Goal: Task Accomplishment & Management: Complete application form

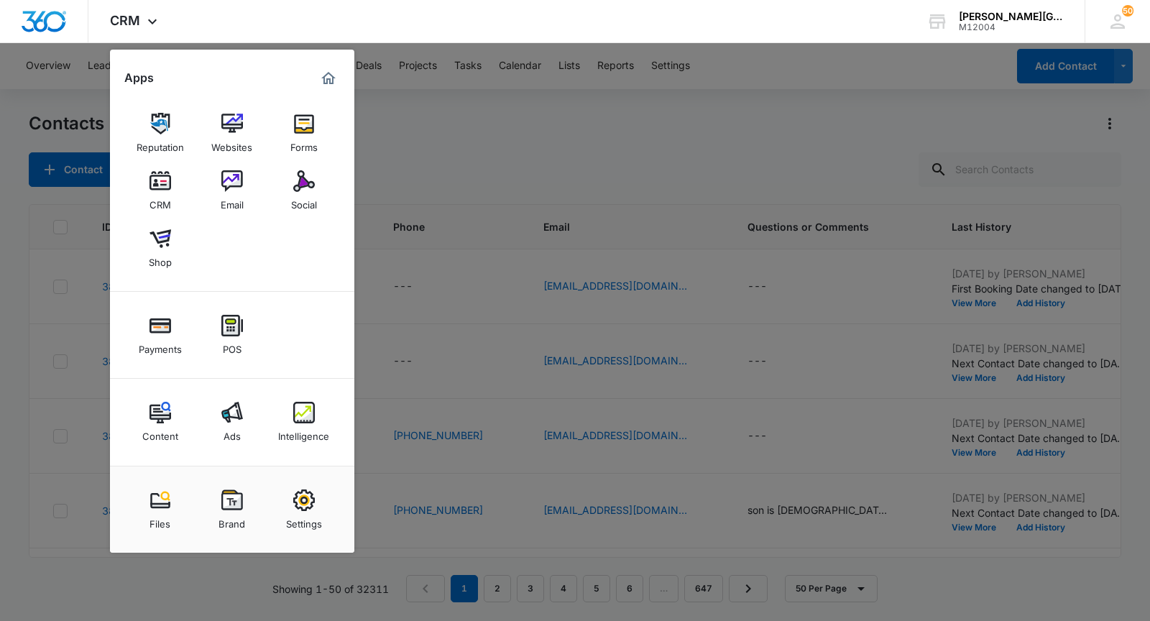
click at [224, 206] on div "Email" at bounding box center [232, 201] width 23 height 19
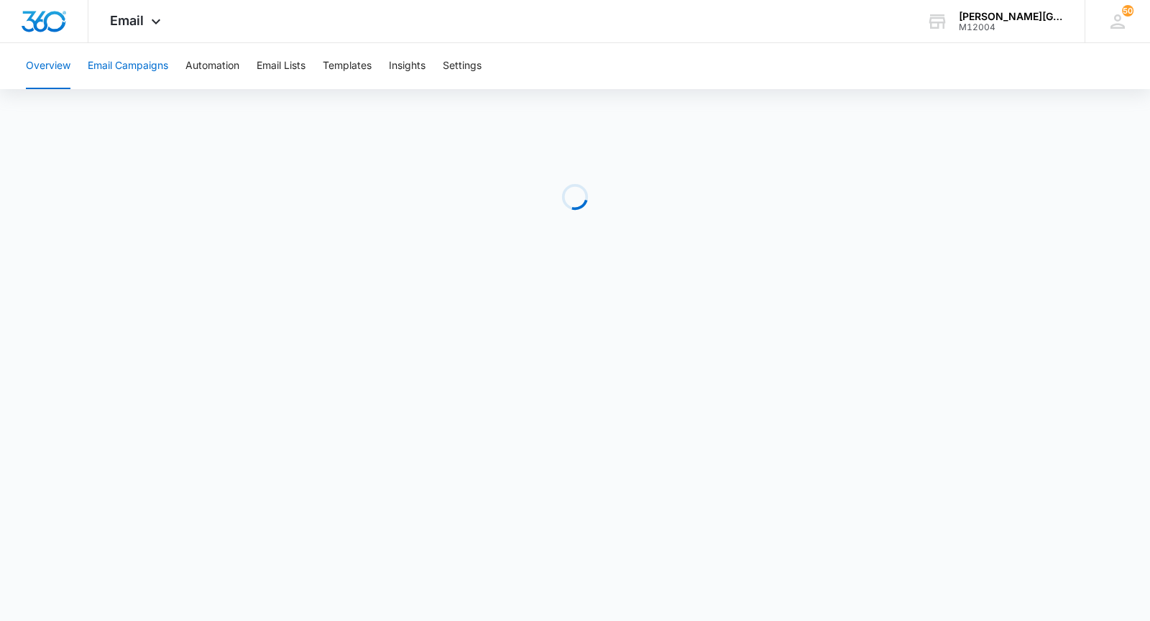
click at [132, 66] on button "Email Campaigns" at bounding box center [128, 66] width 81 height 46
click at [150, 35] on div "Email Apps Reputation Websites Forms CRM Email Social Shop Payments POS Content…" at bounding box center [137, 21] width 98 height 42
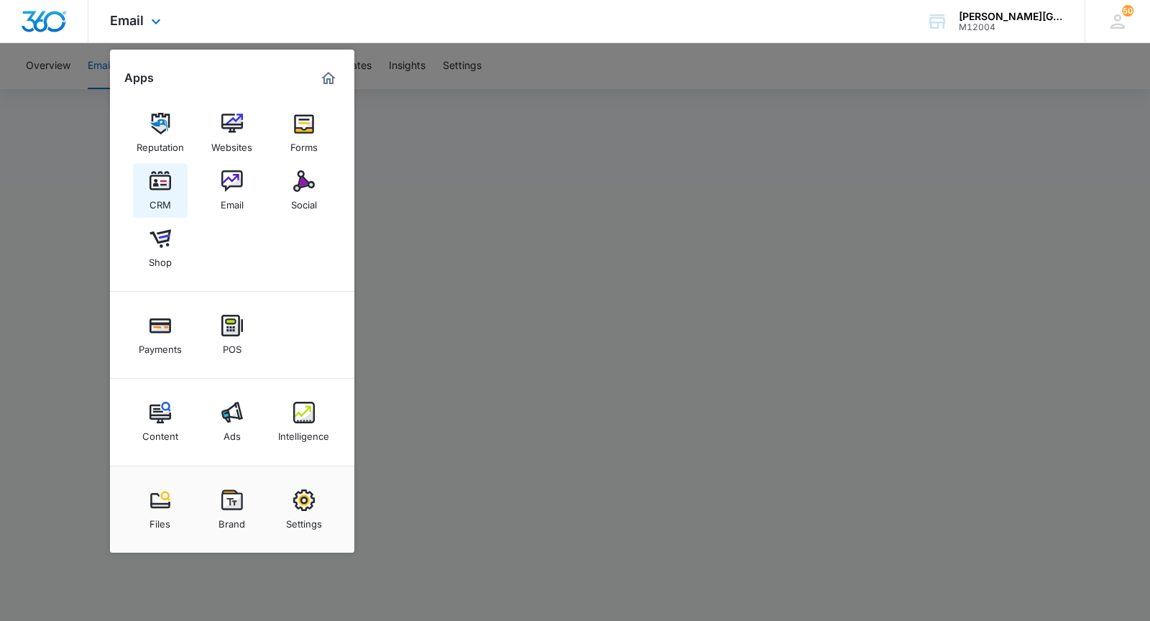
click at [168, 192] on div "CRM" at bounding box center [161, 201] width 22 height 19
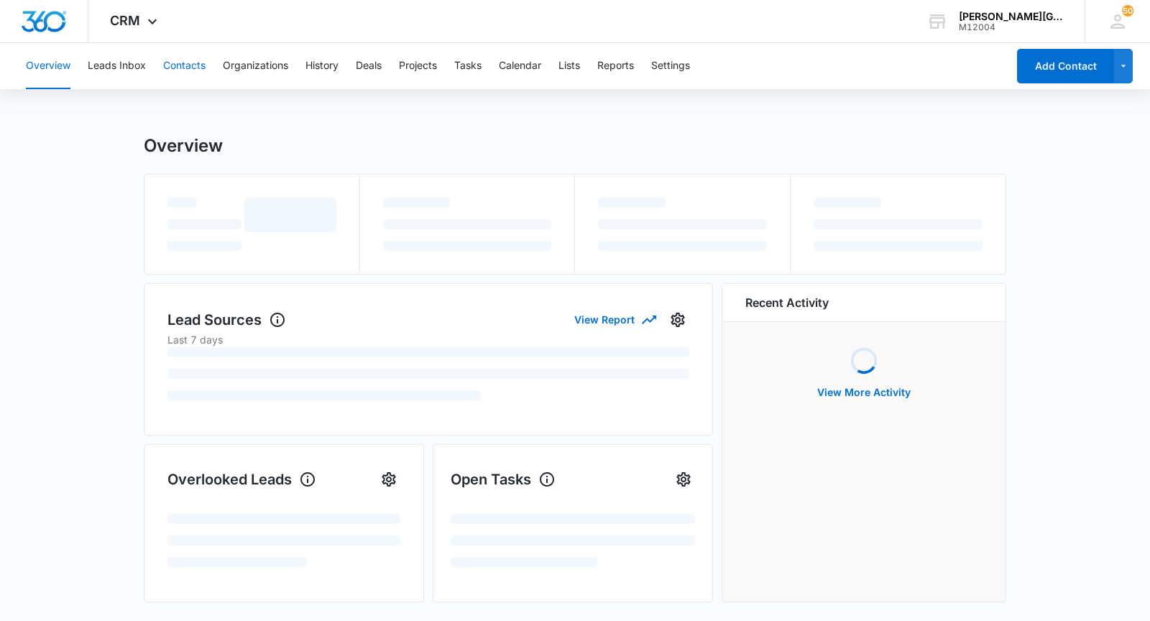
click at [181, 70] on button "Contacts" at bounding box center [184, 66] width 42 height 46
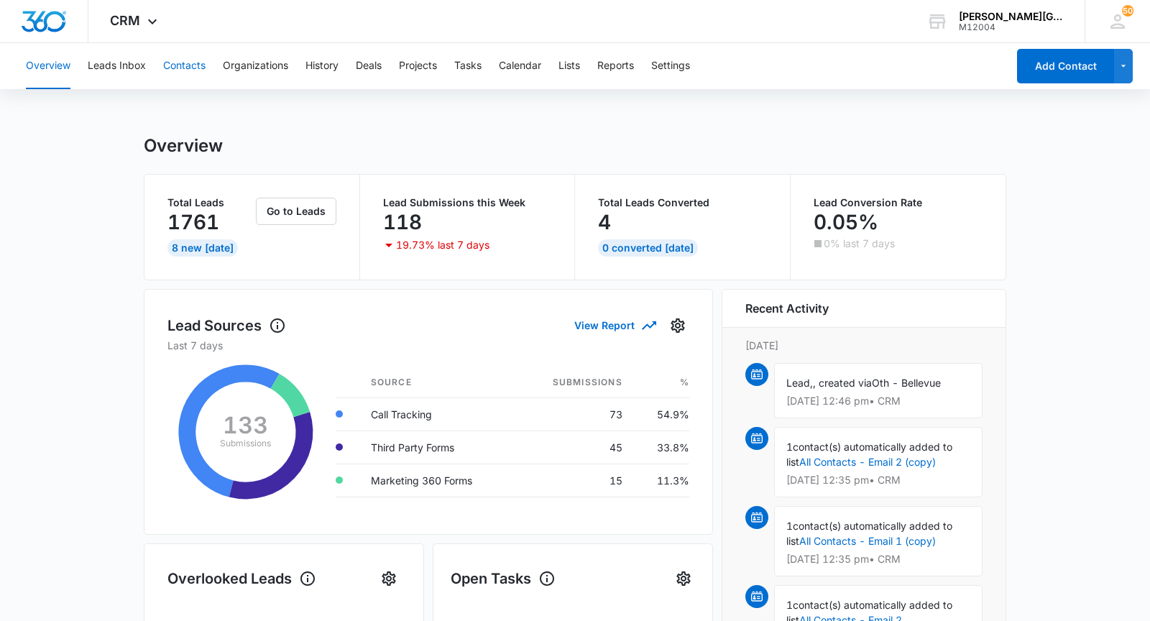
click at [168, 50] on button "Contacts" at bounding box center [184, 66] width 42 height 46
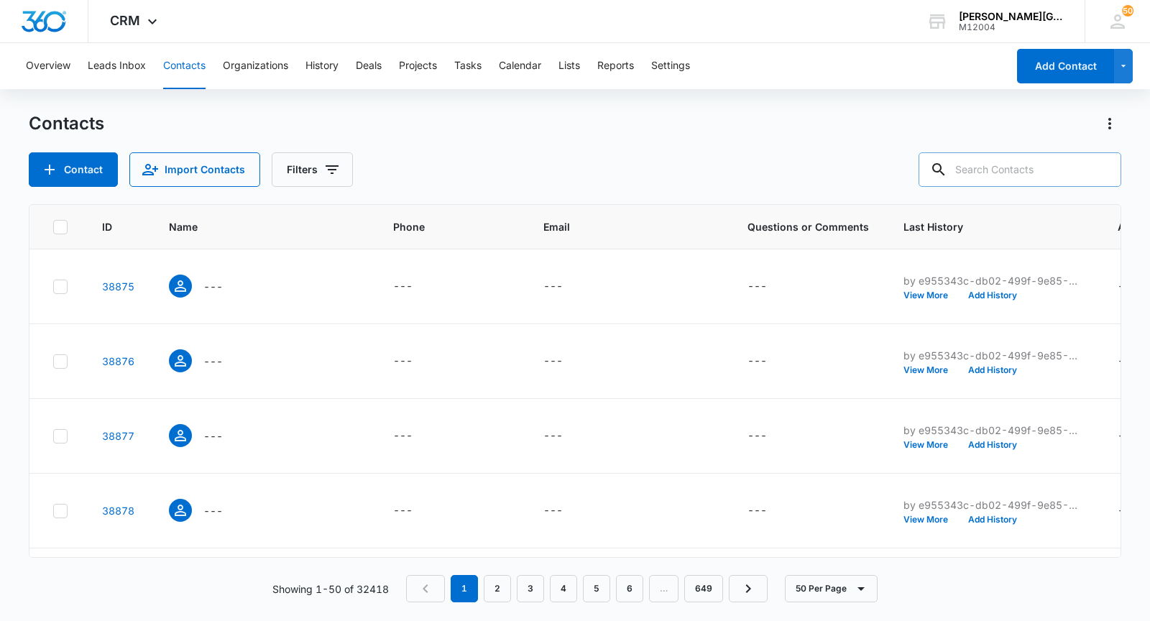
click at [1021, 165] on input "text" at bounding box center [1020, 169] width 203 height 35
paste input "[EMAIL_ADDRESS][DOMAIN_NAME]"
type input "[EMAIL_ADDRESS][DOMAIN_NAME]"
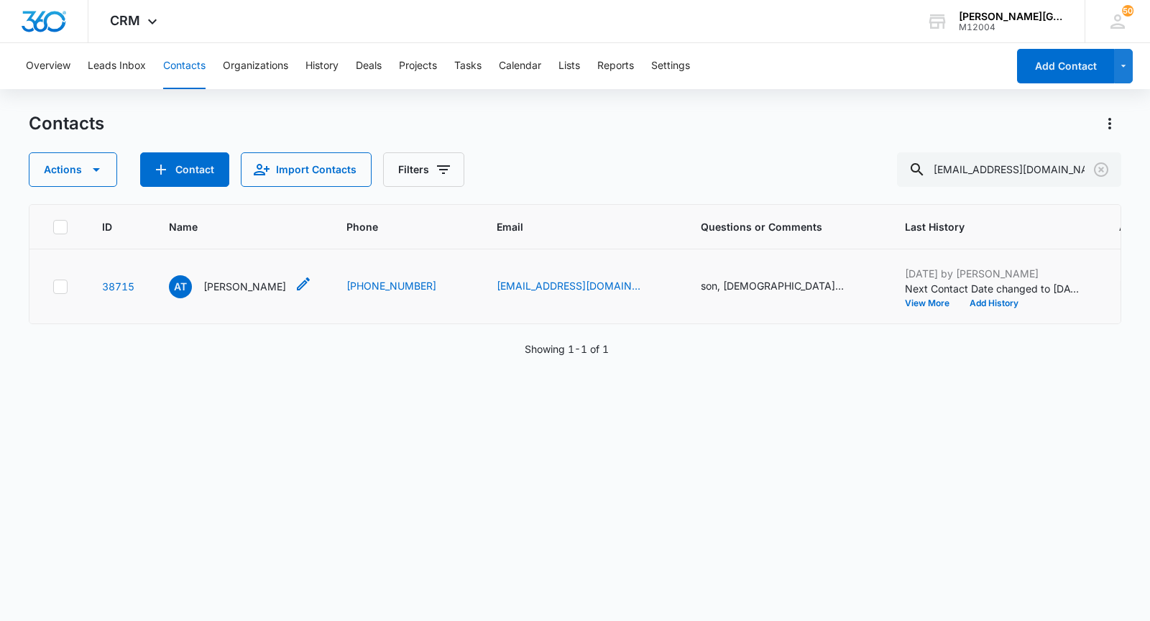
click at [226, 285] on p "[PERSON_NAME]" at bounding box center [244, 286] width 83 height 15
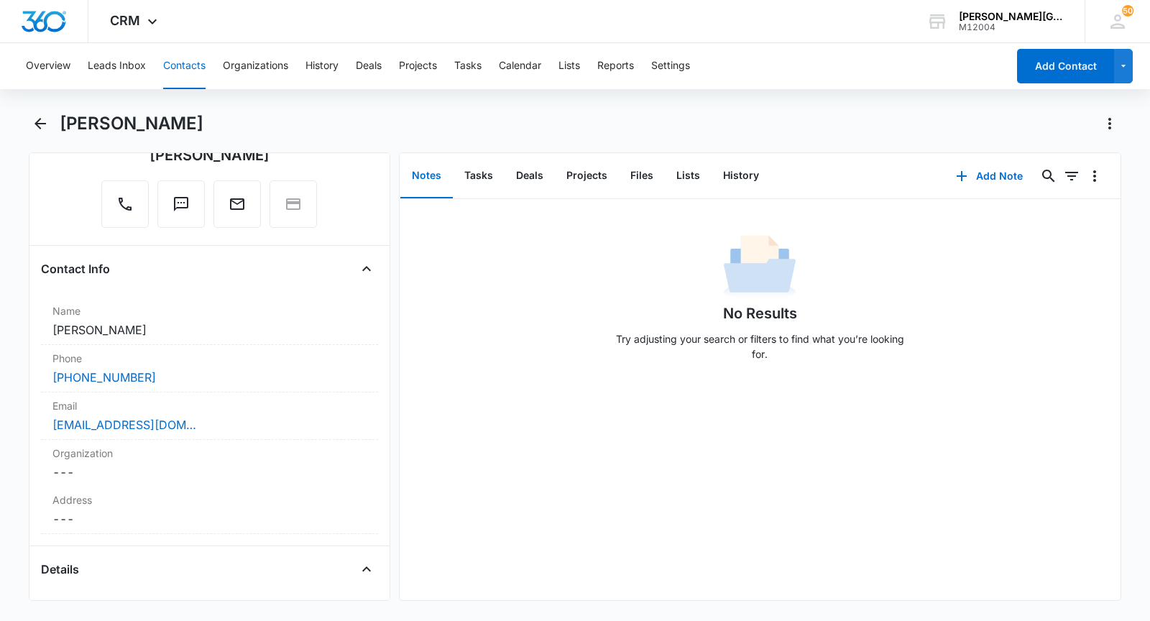
scroll to position [158, 0]
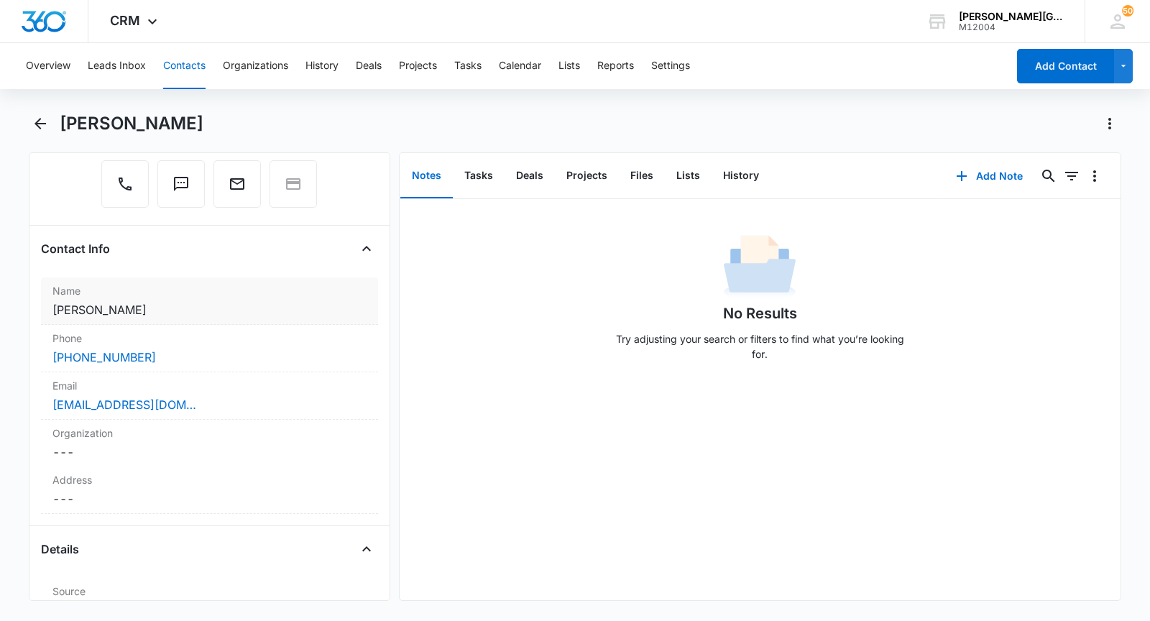
click at [162, 311] on dd "Cancel Save Changes [PERSON_NAME]" at bounding box center [209, 309] width 314 height 17
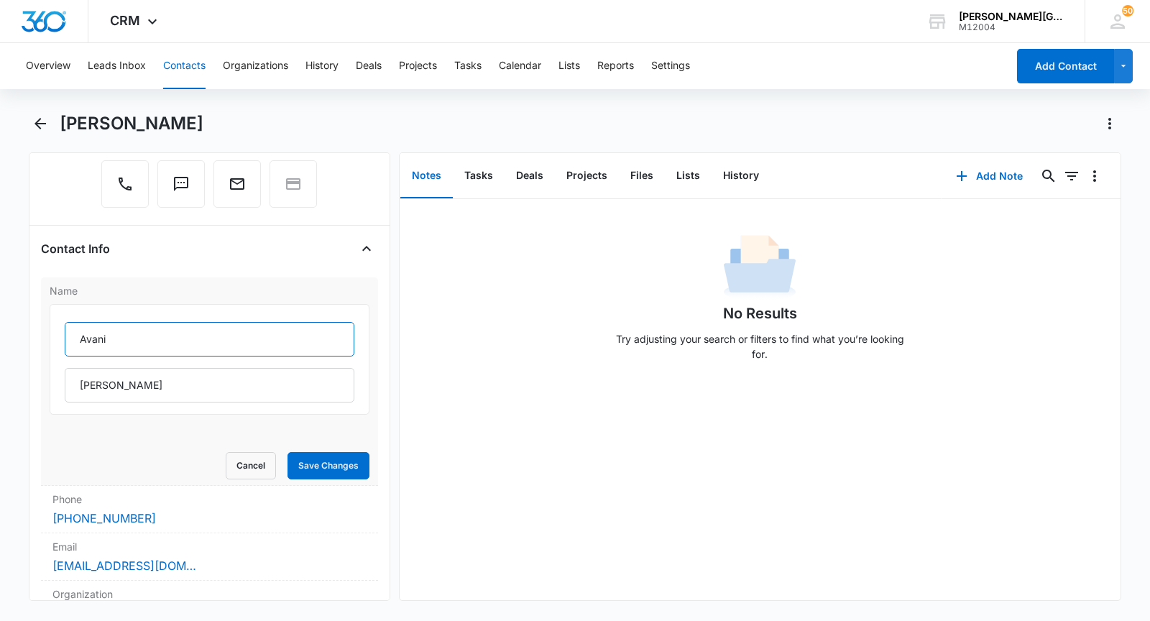
click at [110, 328] on input "Avani" at bounding box center [210, 339] width 290 height 35
paste input "[PERSON_NAME]"
click at [144, 339] on input "[PERSON_NAME]" at bounding box center [210, 339] width 290 height 35
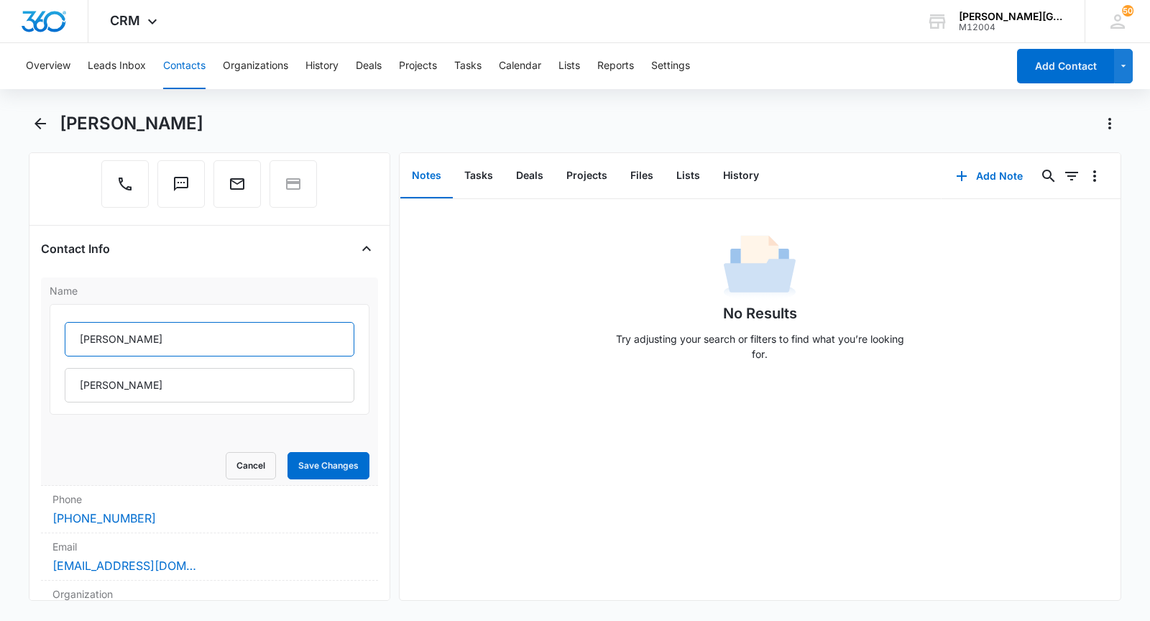
click at [144, 339] on input "[PERSON_NAME]" at bounding box center [210, 339] width 290 height 35
click at [101, 337] on input "[PERSON_NAME]" at bounding box center [210, 339] width 290 height 35
type input "[PERSON_NAME]"
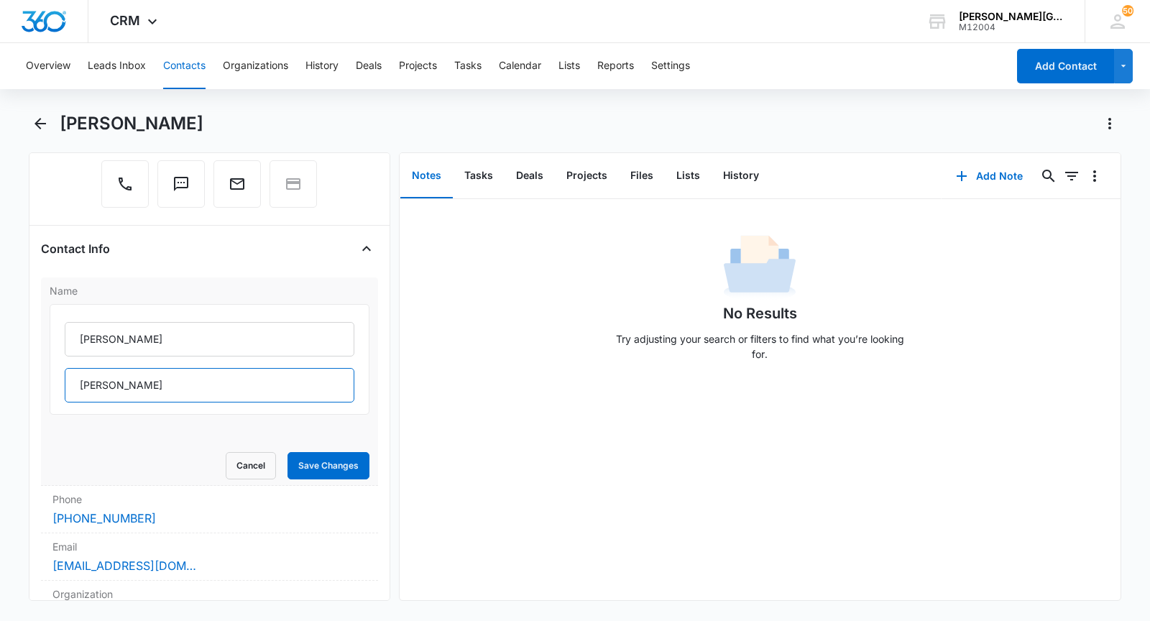
click at [93, 380] on input "[PERSON_NAME]" at bounding box center [210, 385] width 290 height 35
paste input "Zaveri"
type input "Zaveri"
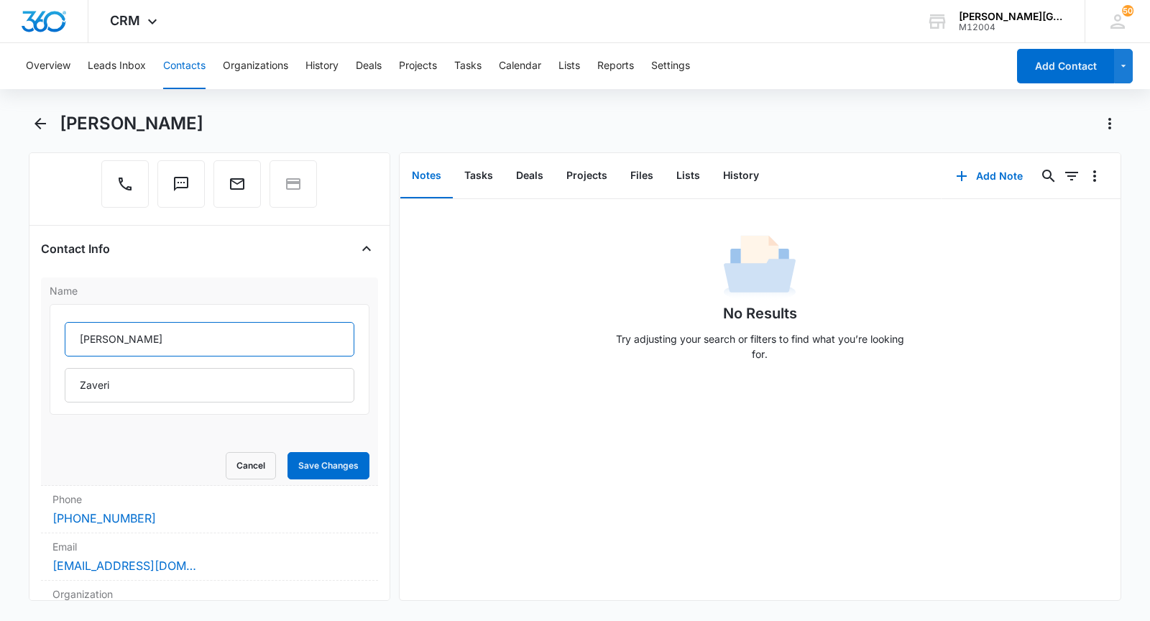
click at [120, 339] on input "[PERSON_NAME]" at bounding box center [210, 339] width 290 height 35
type input "Kiaan"
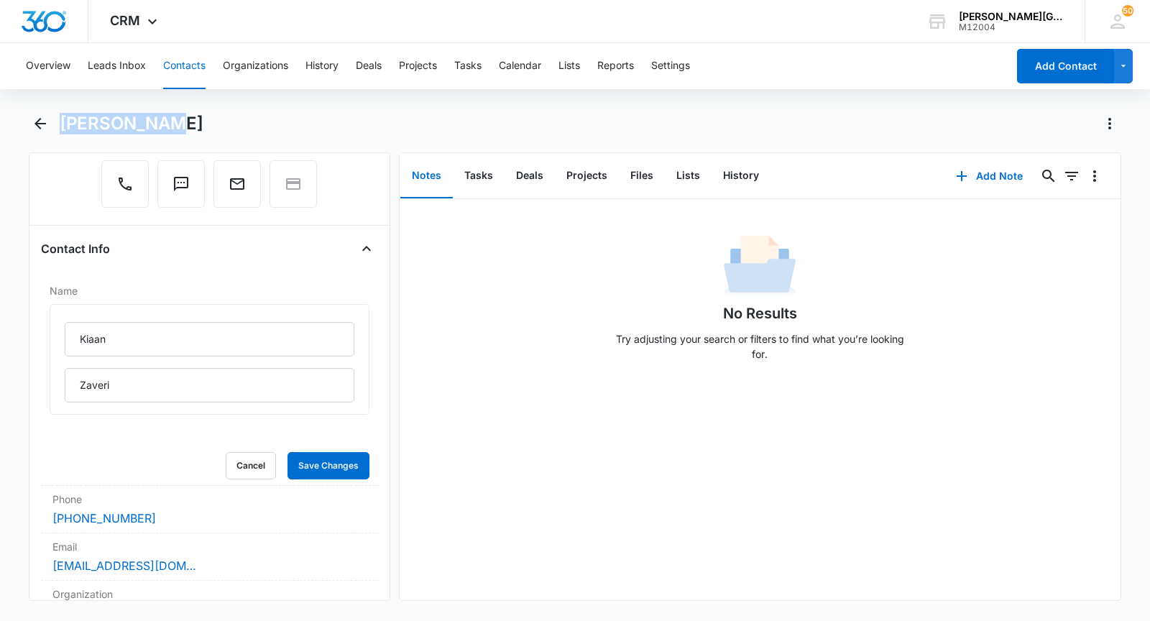
drag, startPoint x: 61, startPoint y: 131, endPoint x: 168, endPoint y: 133, distance: 107.2
click at [168, 133] on div "[PERSON_NAME]" at bounding box center [591, 123] width 1062 height 23
copy h1 "[PERSON_NAME]"
click at [326, 464] on button "Save Changes" at bounding box center [329, 465] width 82 height 27
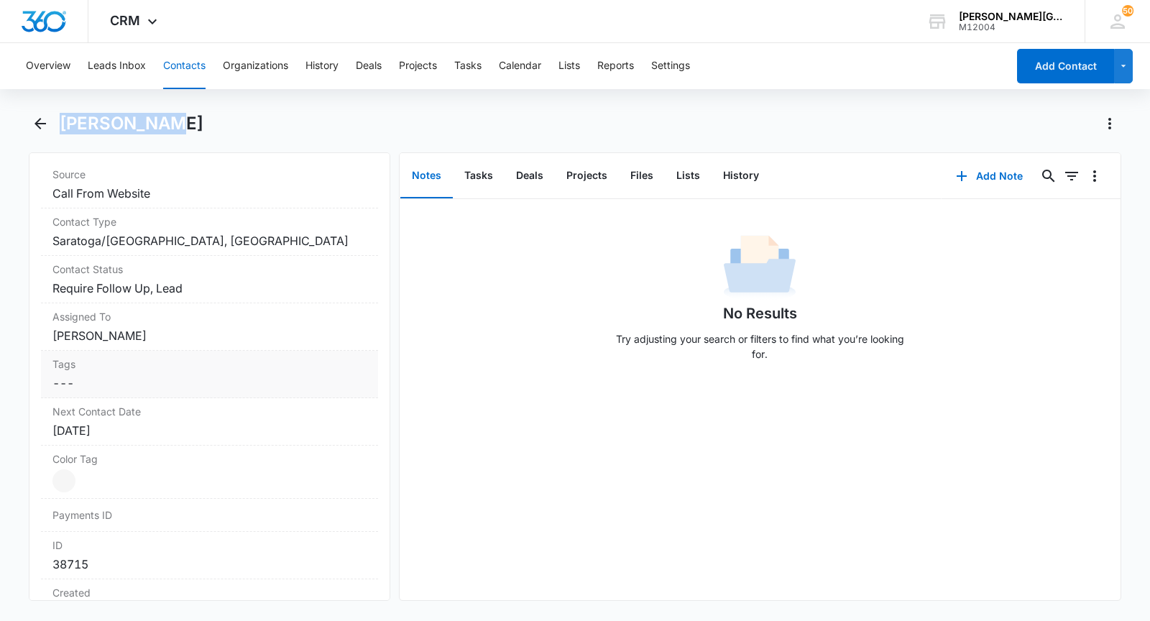
scroll to position [763, 0]
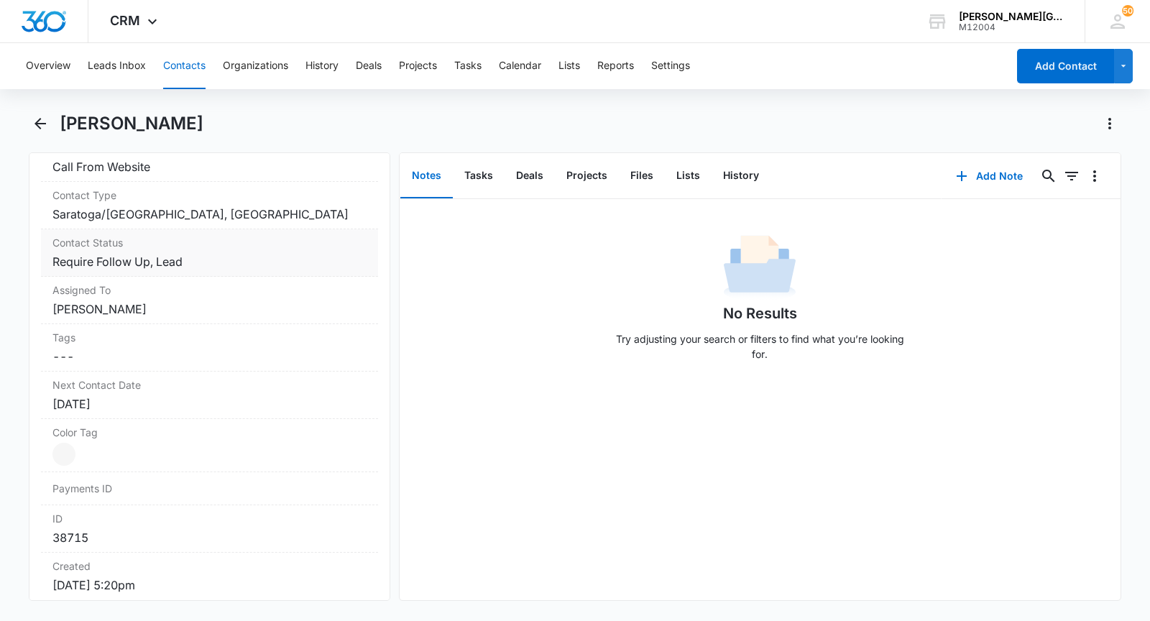
click at [178, 270] on dd "Cancel Save Changes Require Follow Up, Lead" at bounding box center [209, 261] width 314 height 17
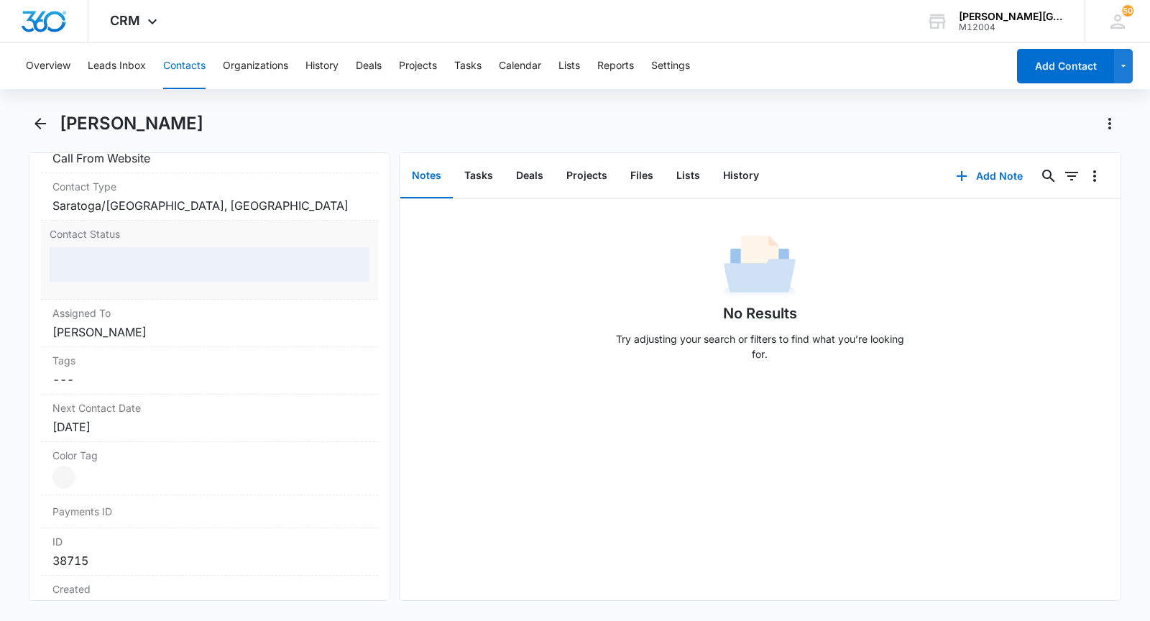
scroll to position [602, 0]
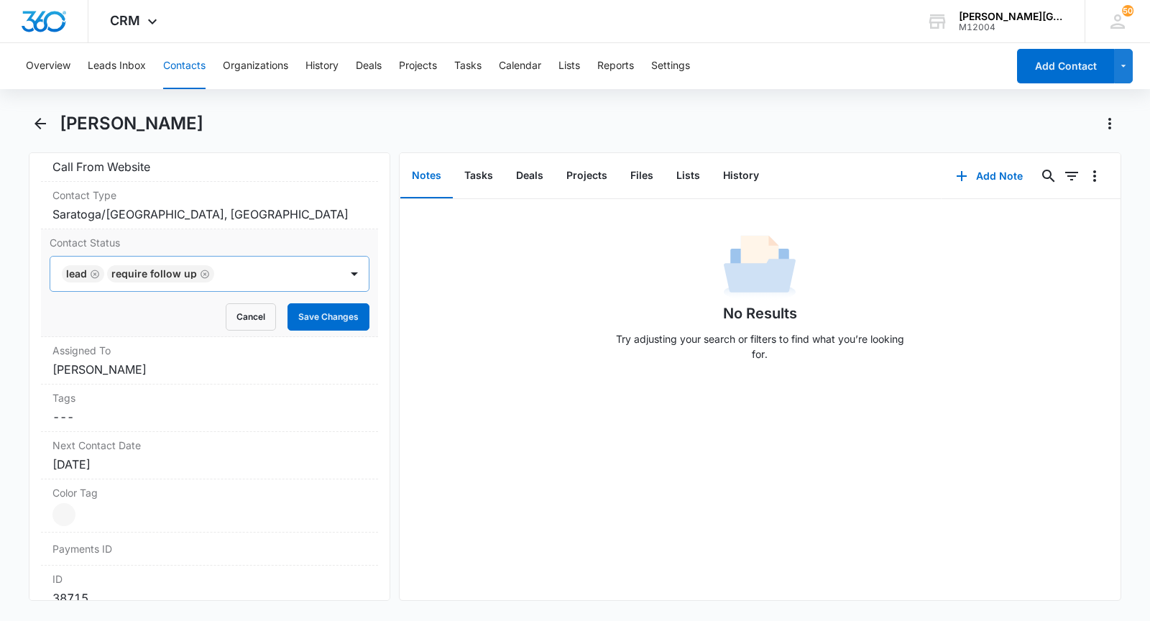
click at [90, 280] on icon "Remove Lead" at bounding box center [95, 274] width 10 height 11
click at [158, 280] on icon "Remove Require Follow Up" at bounding box center [160, 274] width 10 height 11
click at [131, 284] on div at bounding box center [192, 274] width 258 height 20
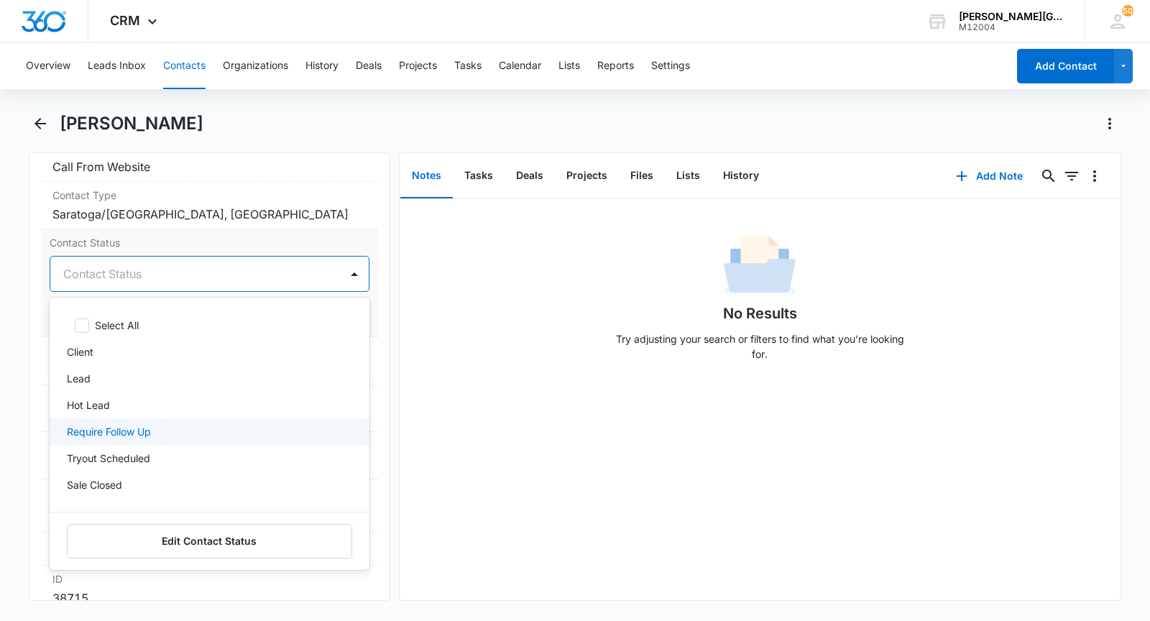
click at [104, 439] on p "Require Follow Up" at bounding box center [109, 431] width 84 height 15
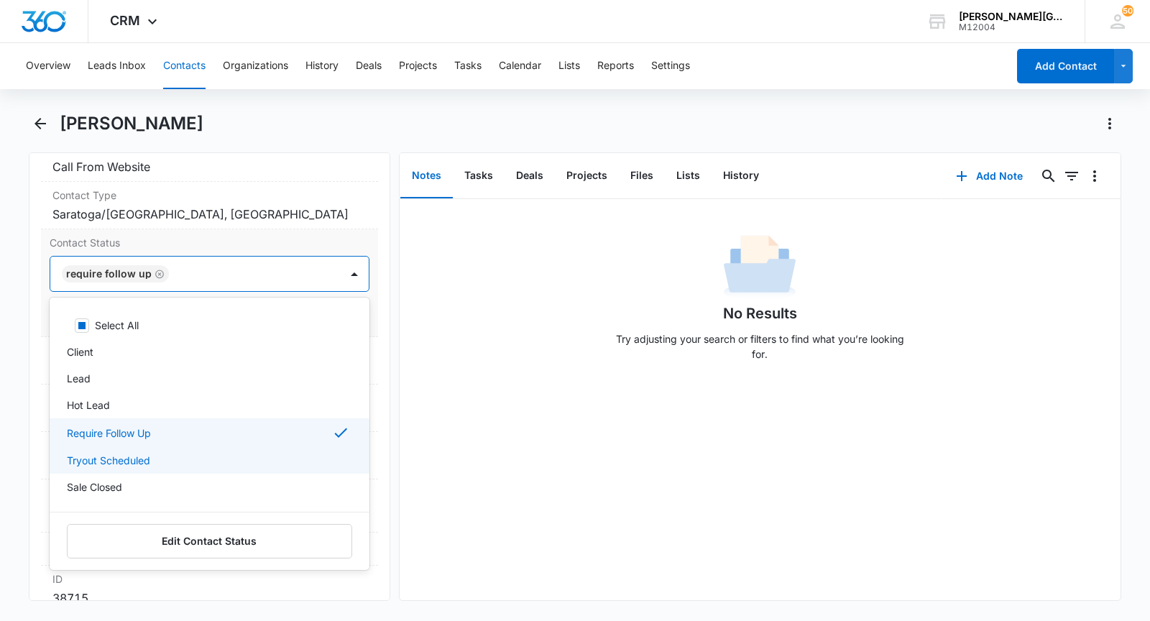
click at [104, 468] on p "Tryout Scheduled" at bounding box center [108, 460] width 83 height 15
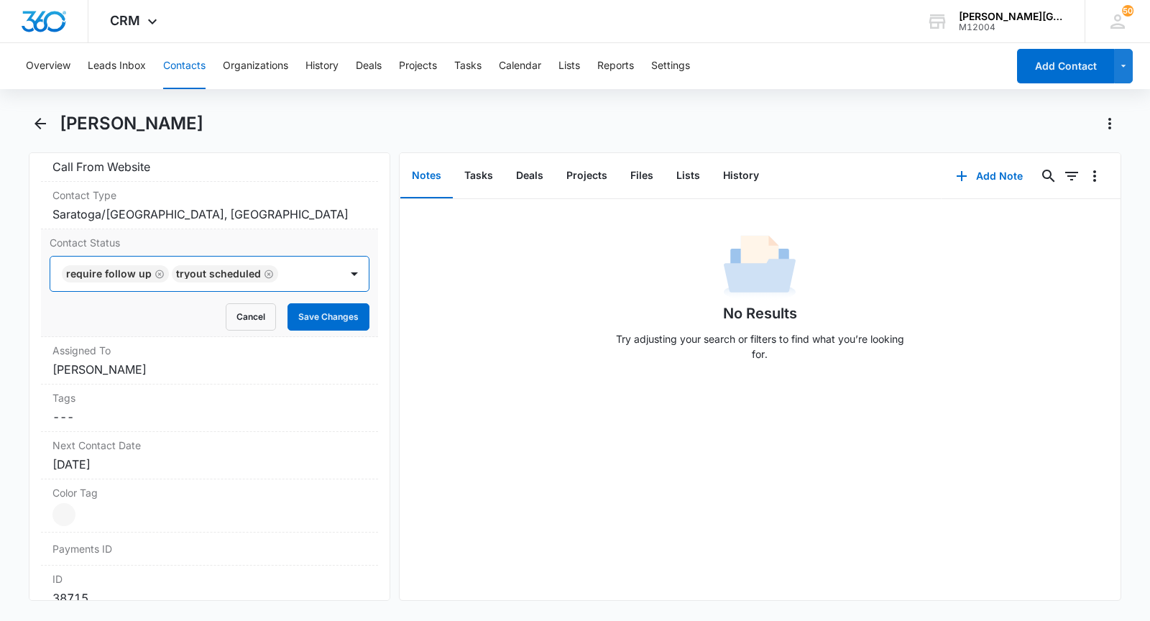
click at [304, 284] on div at bounding box center [302, 274] width 39 height 20
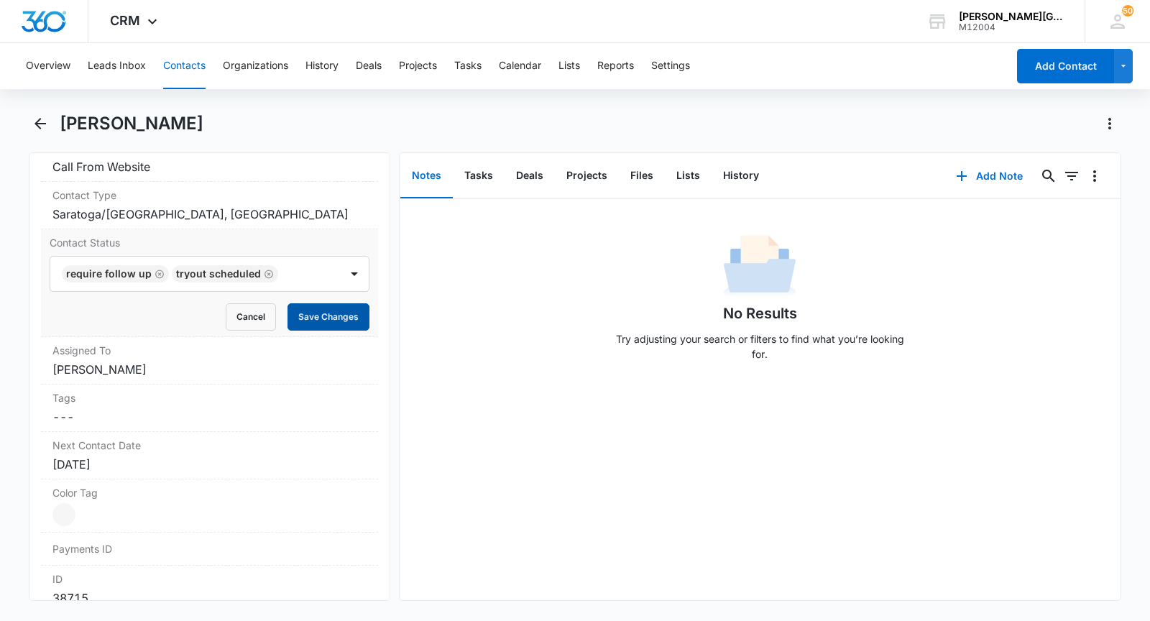
click at [319, 319] on button "Save Changes" at bounding box center [329, 316] width 82 height 27
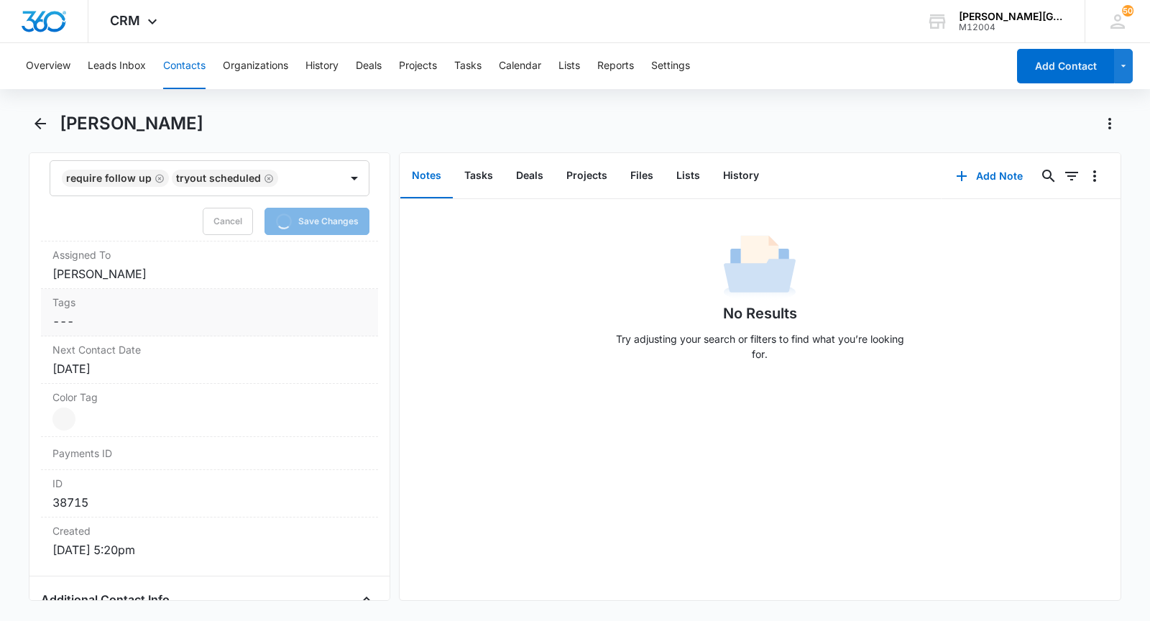
scroll to position [710, 0]
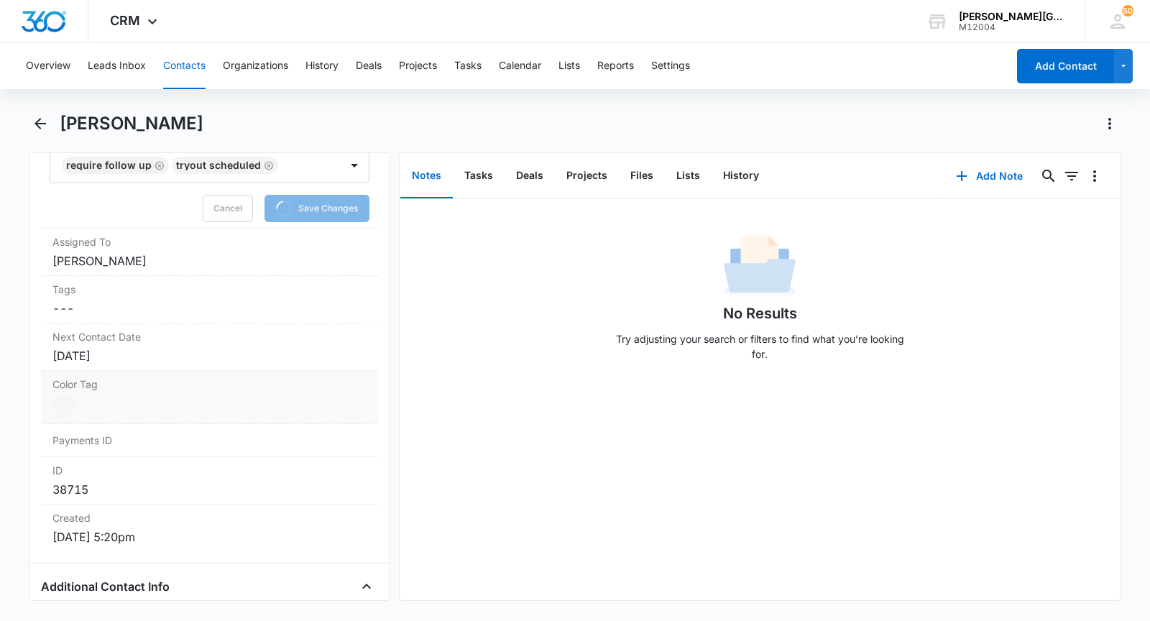
click at [99, 414] on dd "Current Color: Cancel Save Changes" at bounding box center [209, 406] width 314 height 23
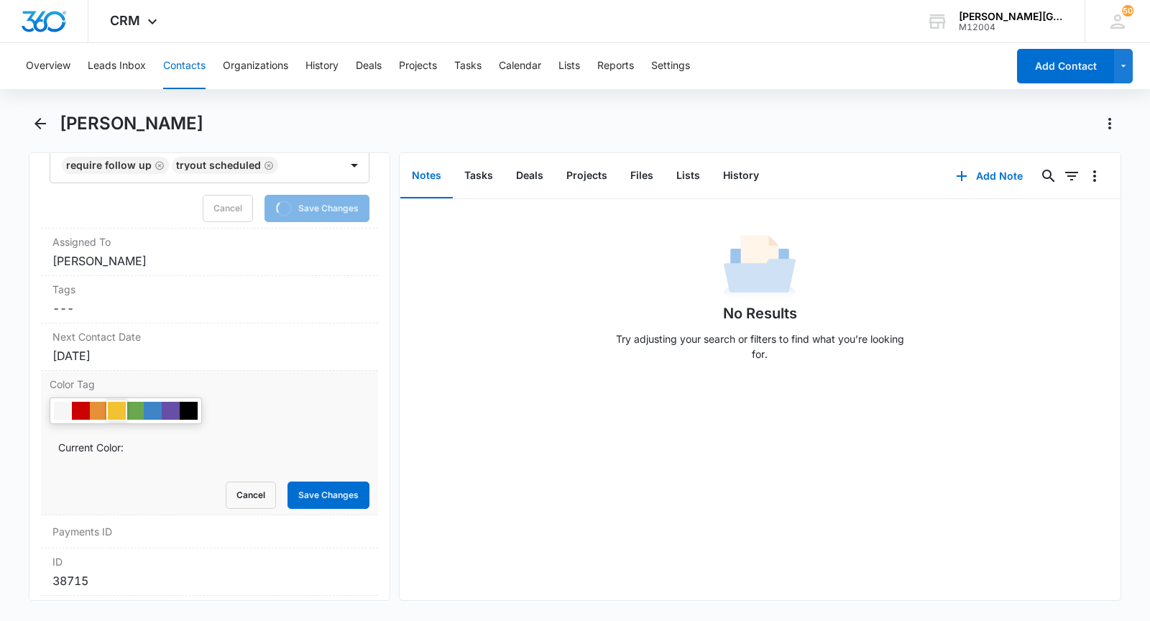
click at [120, 420] on div at bounding box center [117, 411] width 18 height 18
click at [343, 499] on button "Save Changes" at bounding box center [329, 495] width 82 height 27
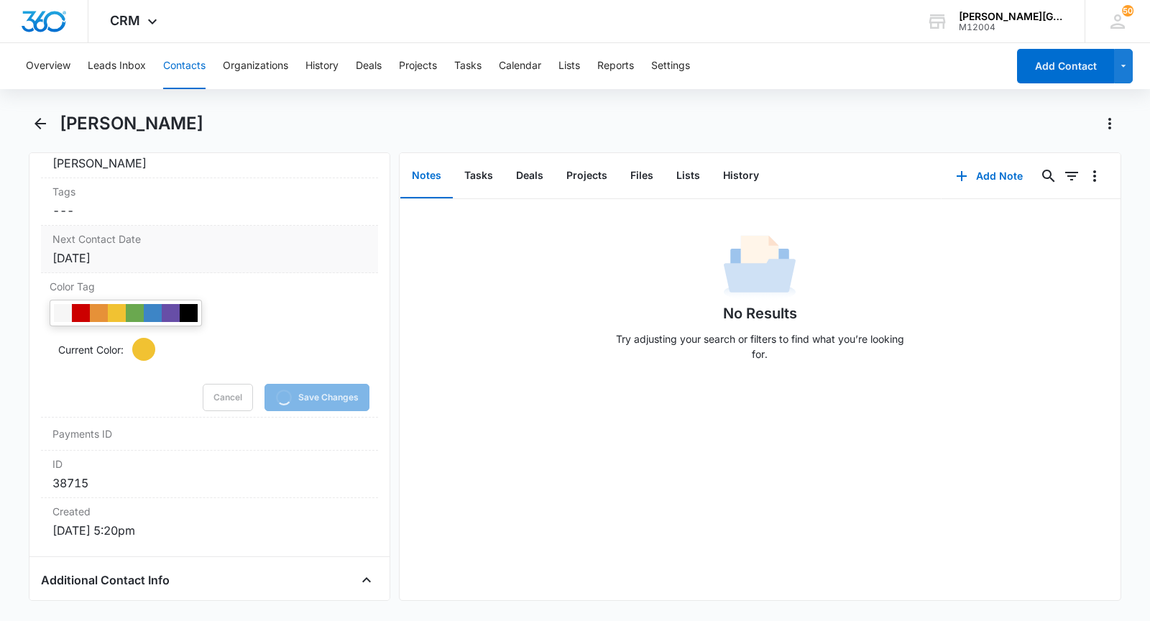
scroll to position [744, 0]
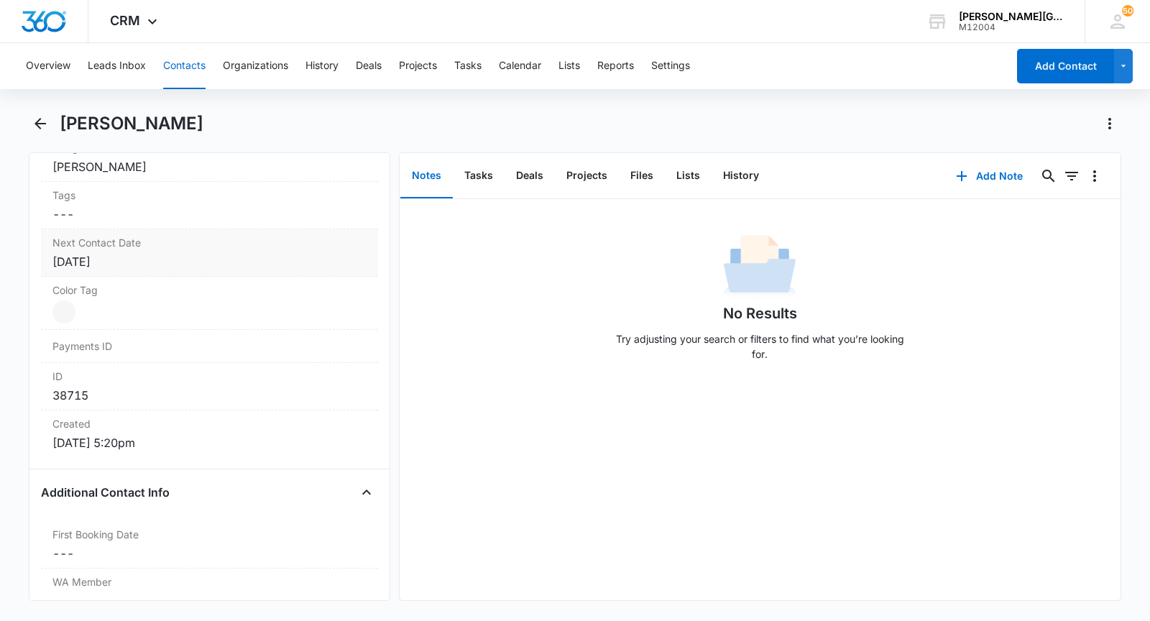
click at [150, 270] on div "[DATE]" at bounding box center [209, 261] width 314 height 17
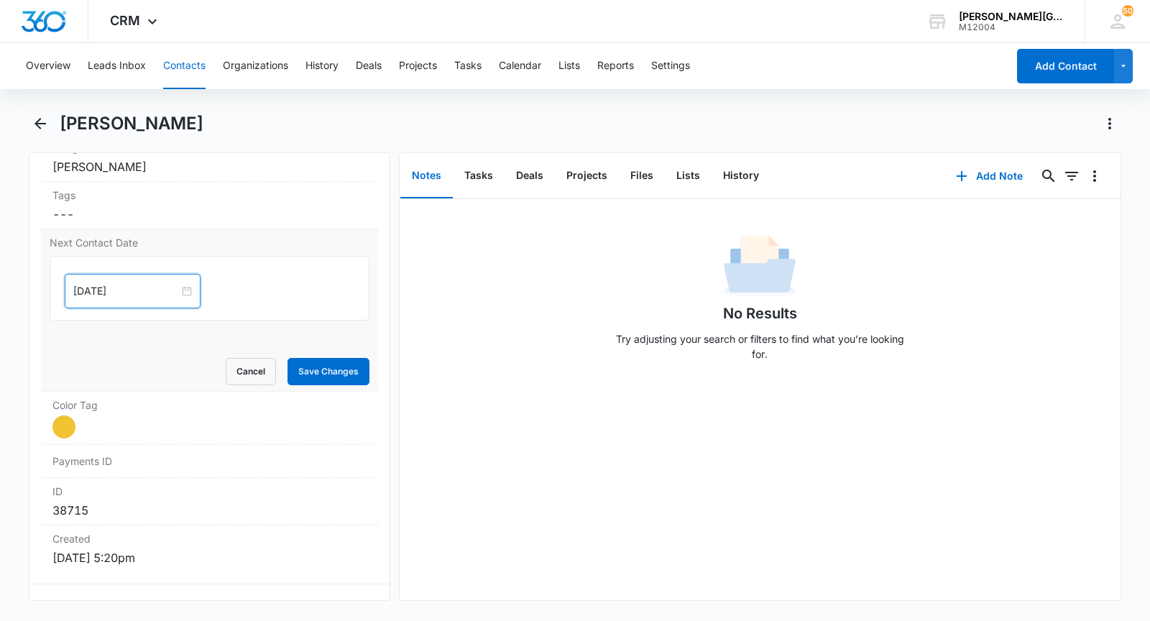
click at [116, 298] on input "[DATE]" at bounding box center [126, 291] width 106 height 16
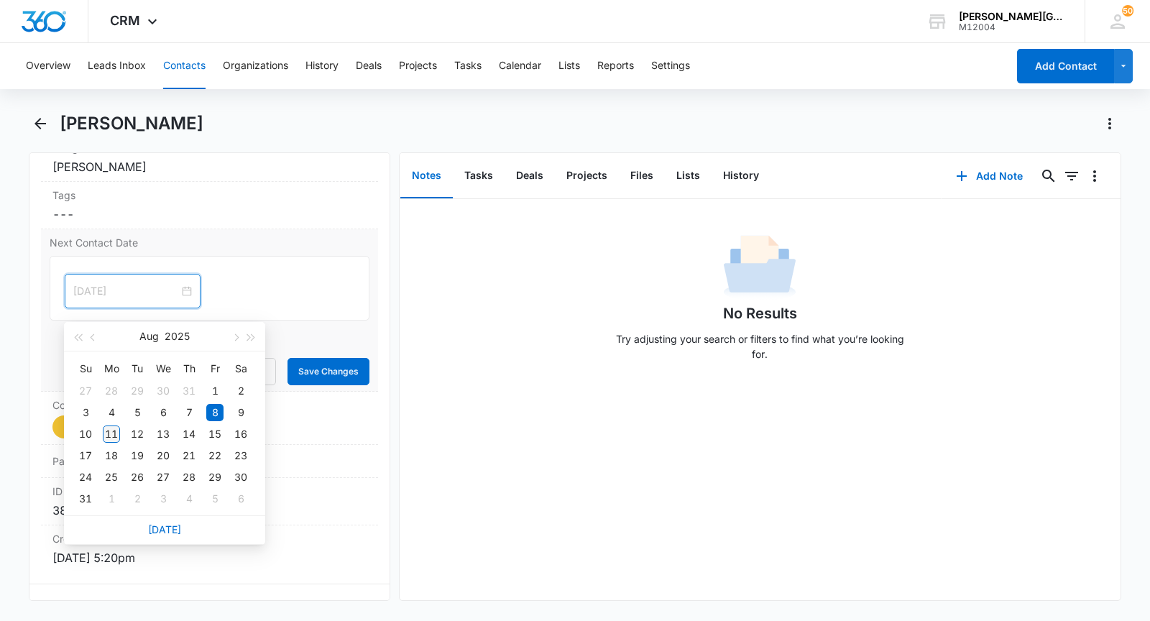
click at [115, 436] on div "11" at bounding box center [111, 434] width 17 height 17
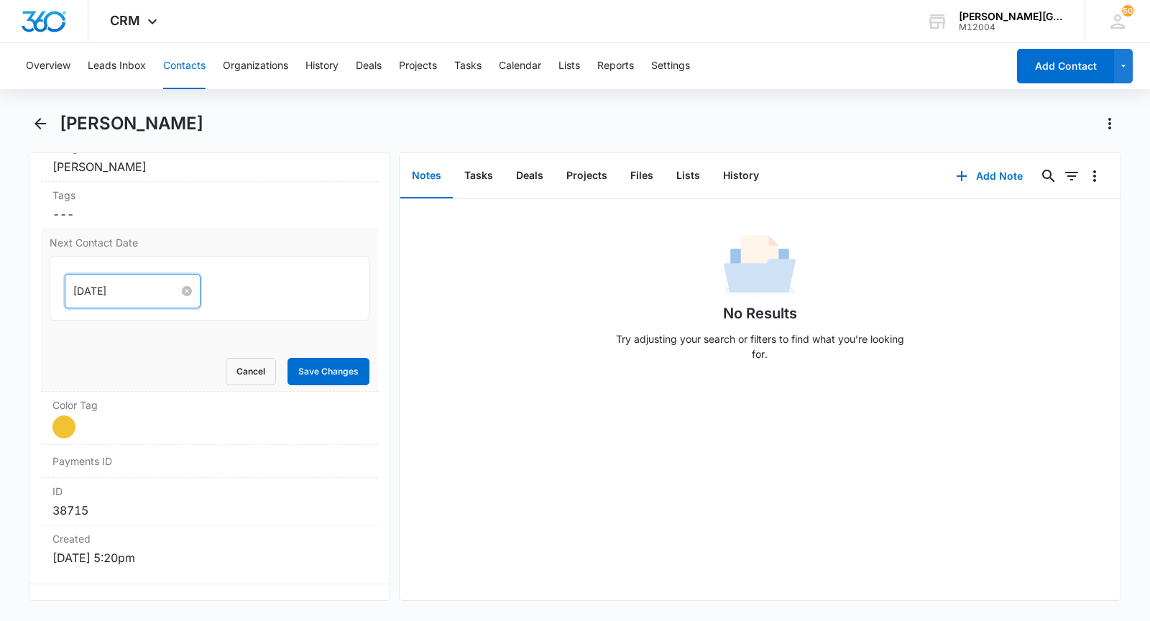
click at [128, 299] on input "[DATE]" at bounding box center [126, 291] width 106 height 16
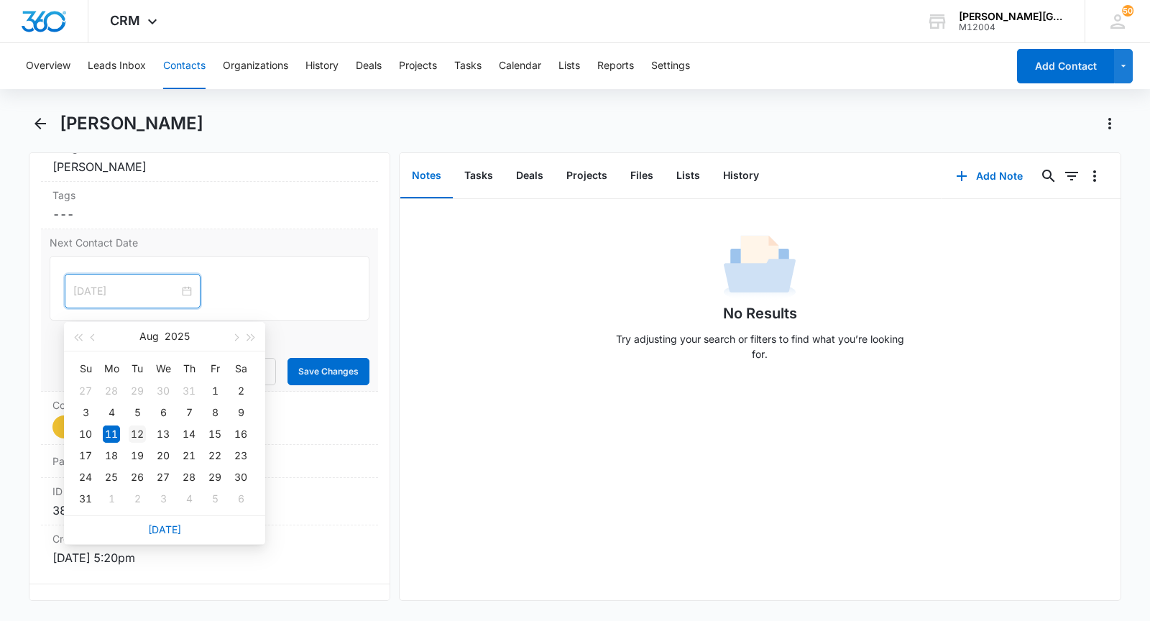
type input "[DATE]"
click at [136, 431] on div "12" at bounding box center [137, 434] width 17 height 17
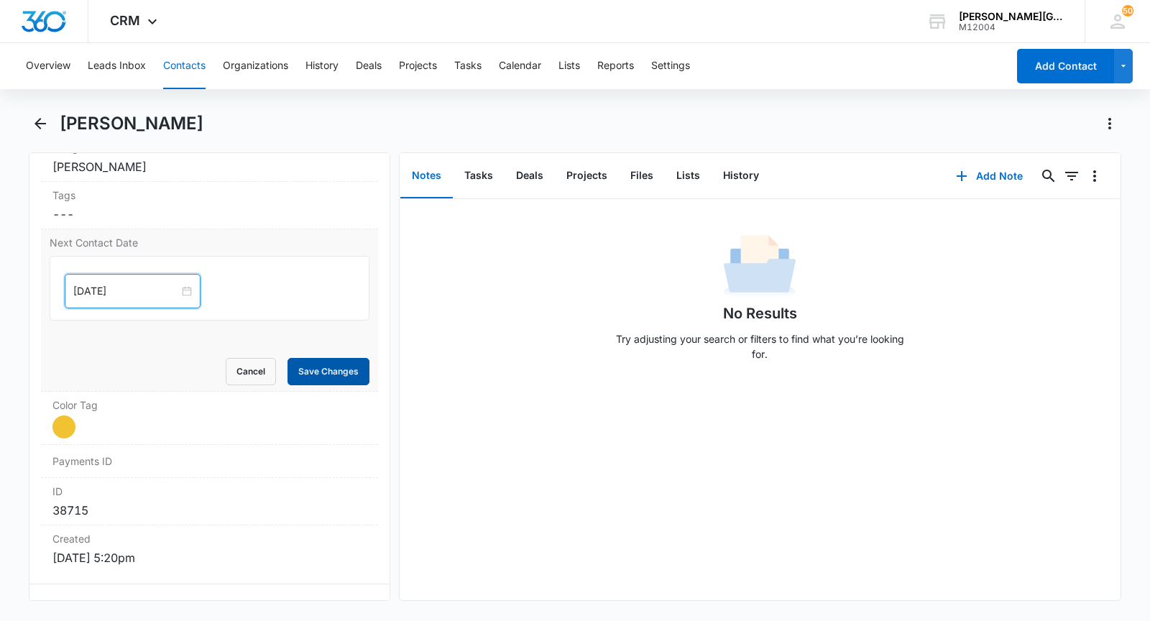
click at [328, 385] on button "Save Changes" at bounding box center [329, 371] width 82 height 27
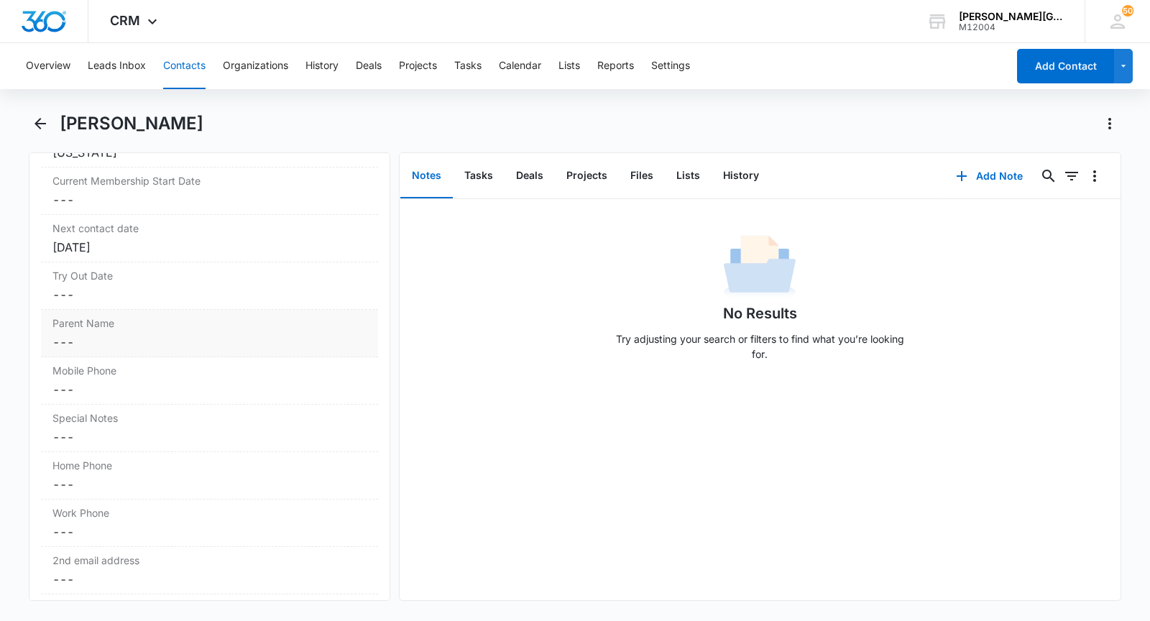
scroll to position [1241, 0]
click at [132, 303] on dd "Cancel Save Changes ---" at bounding box center [209, 293] width 314 height 17
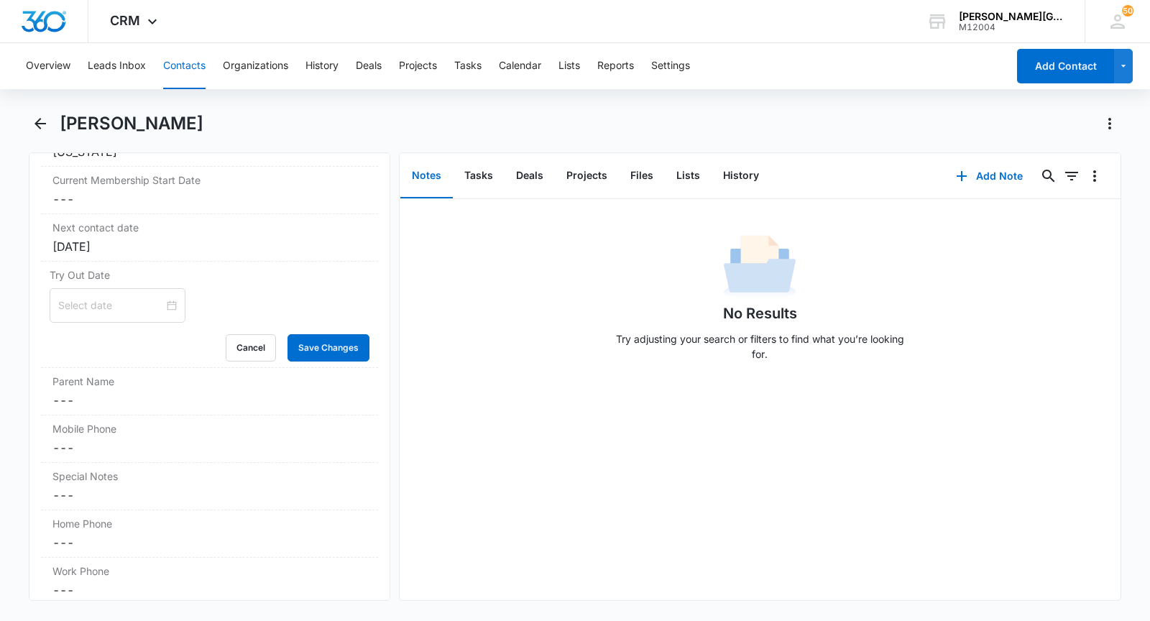
click at [99, 323] on div at bounding box center [118, 305] width 136 height 35
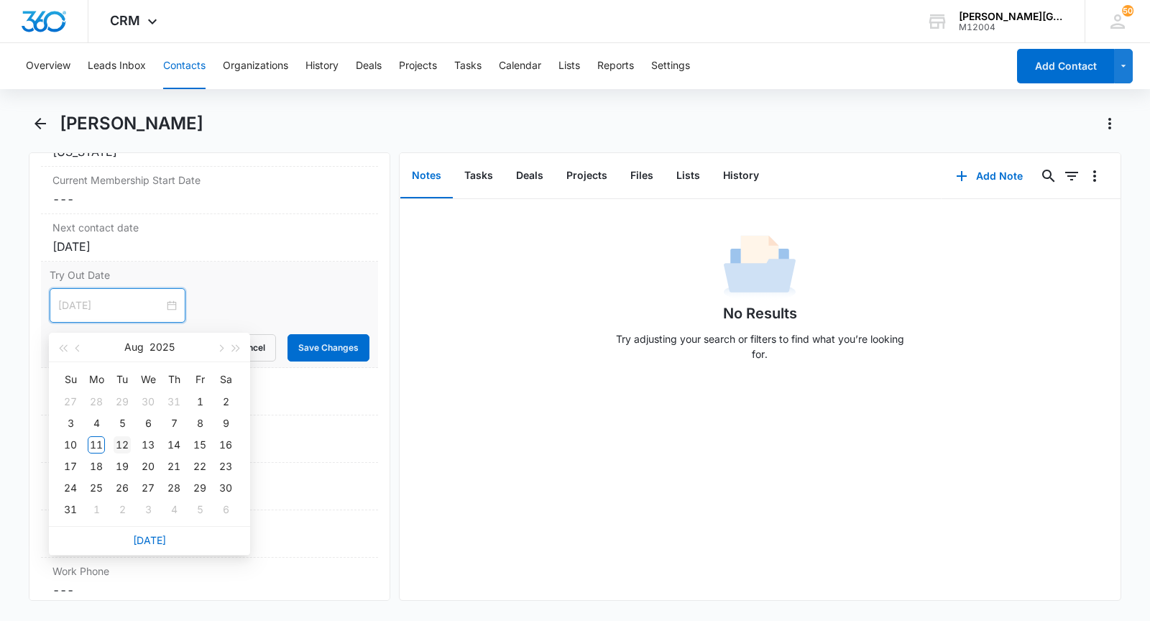
type input "[DATE]"
click at [122, 443] on div "12" at bounding box center [122, 444] width 17 height 17
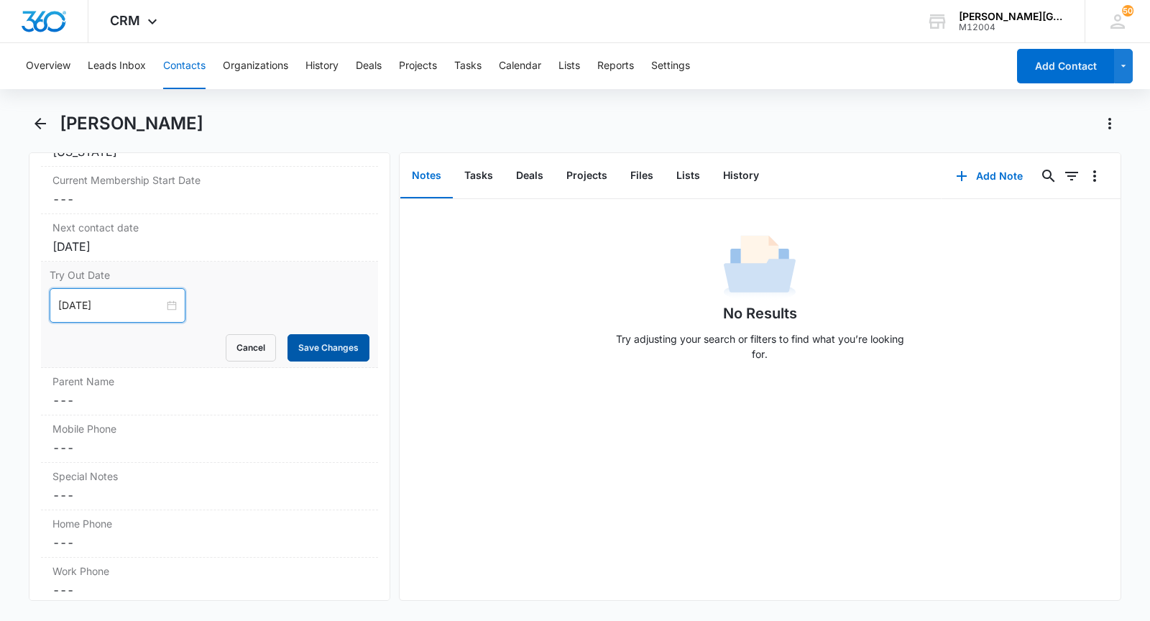
click at [308, 362] on button "Save Changes" at bounding box center [329, 347] width 82 height 27
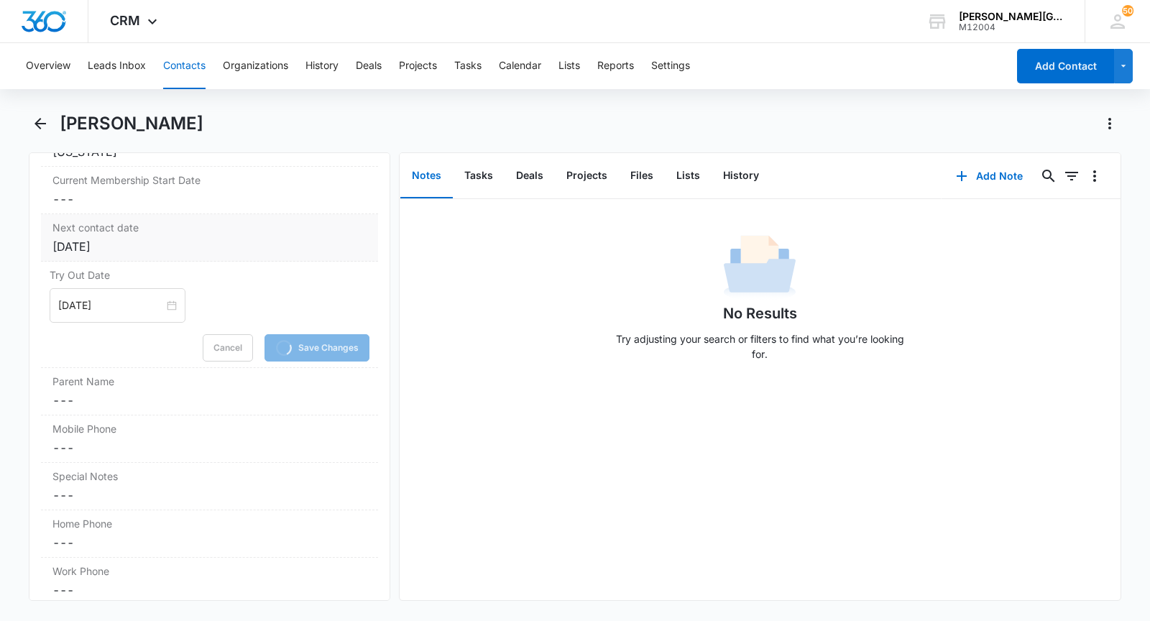
click at [181, 252] on div "[DATE]" at bounding box center [209, 246] width 314 height 17
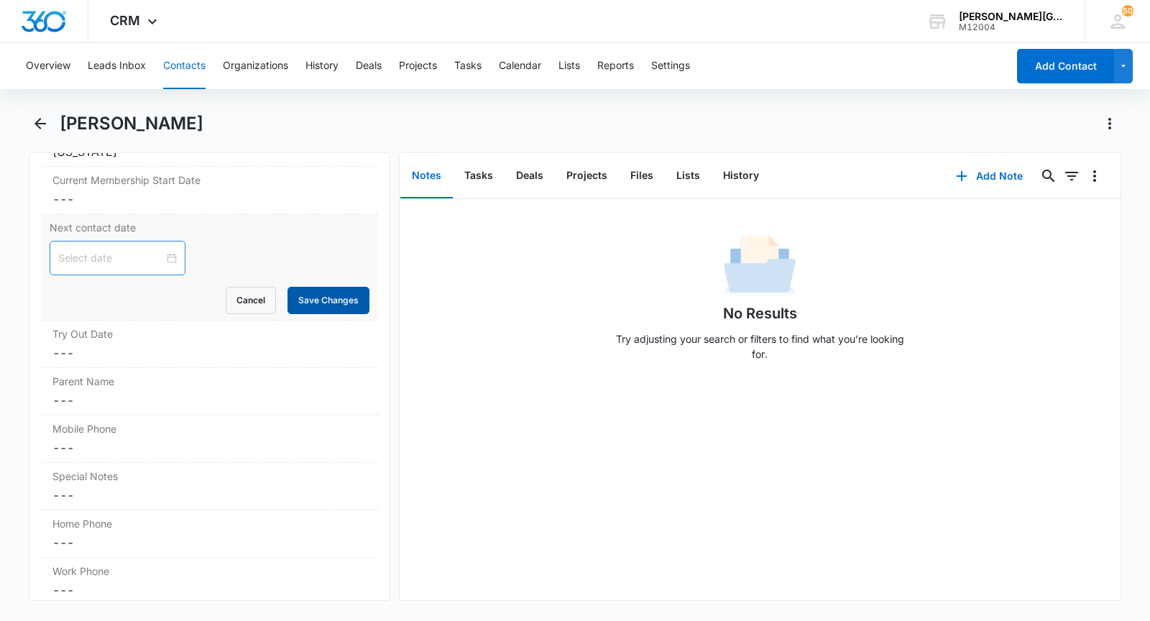
click at [322, 304] on button "Save Changes" at bounding box center [329, 300] width 82 height 27
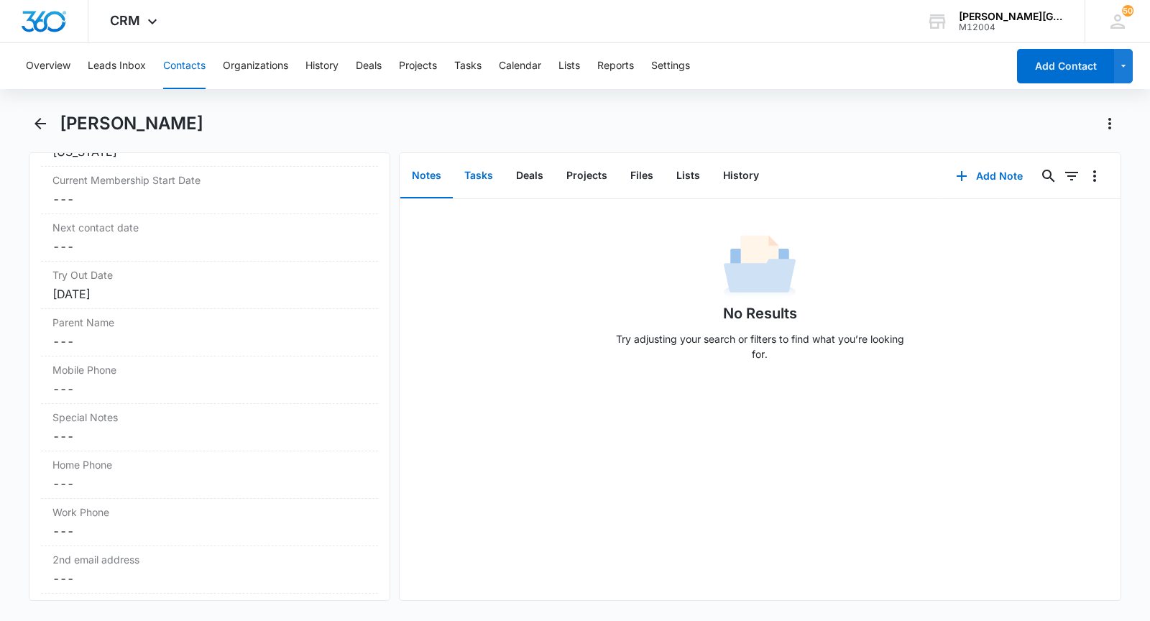
click at [477, 182] on button "Tasks" at bounding box center [479, 176] width 52 height 45
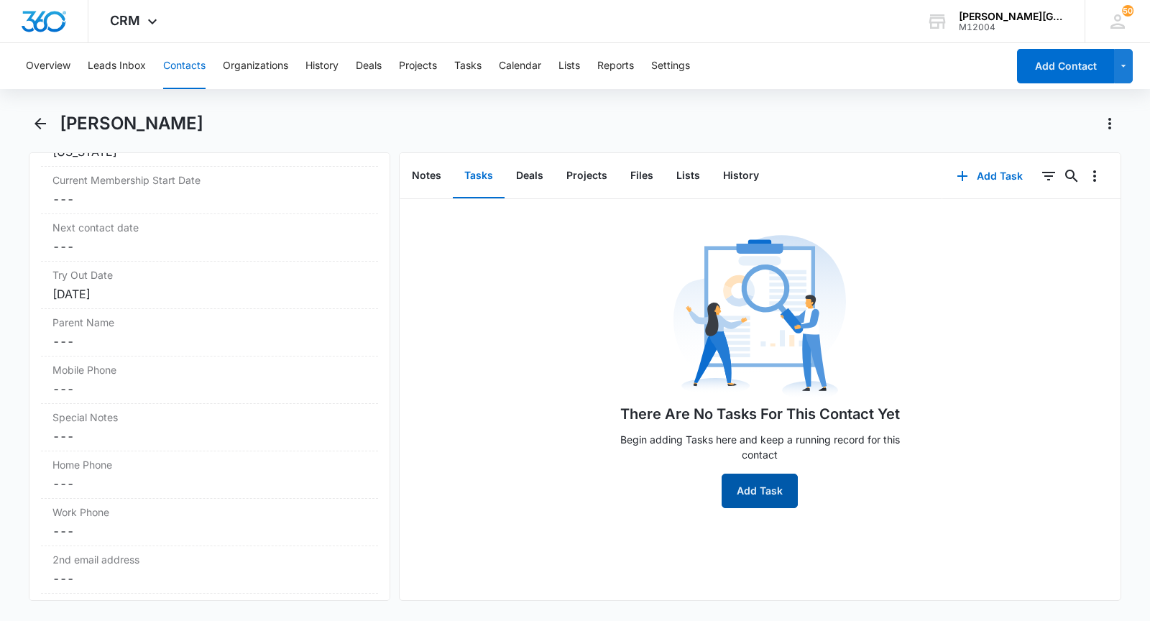
click at [764, 490] on button "Add Task" at bounding box center [760, 491] width 76 height 35
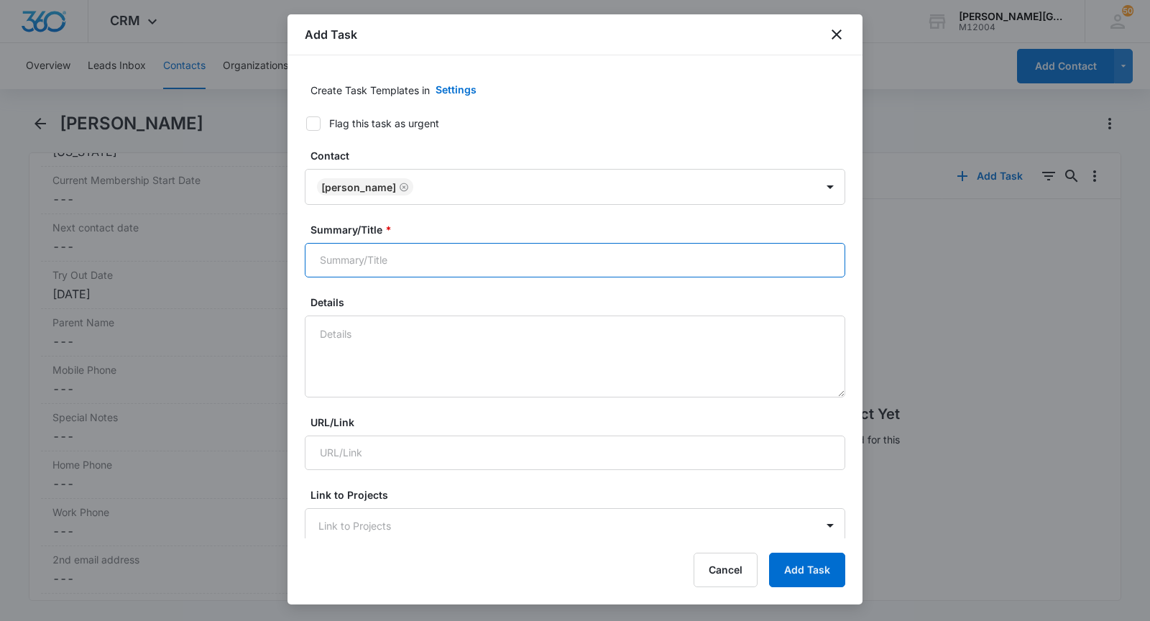
click at [408, 256] on input "Summary/Title *" at bounding box center [575, 260] width 541 height 35
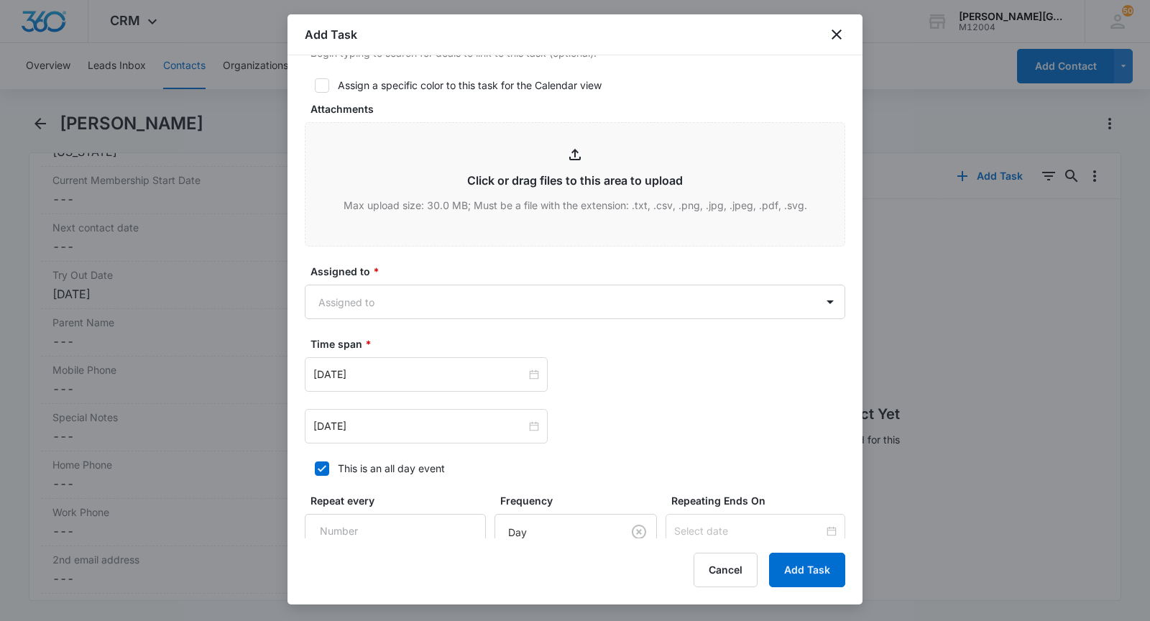
scroll to position [612, 0]
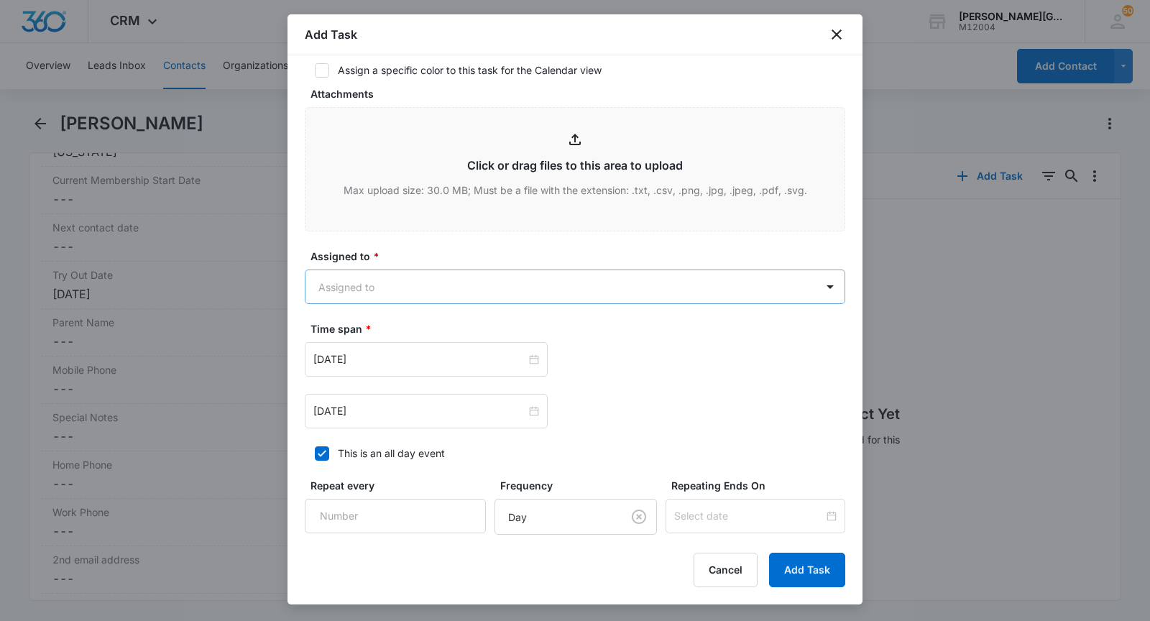
type input "follow up"
click at [449, 295] on body "CRM Apps Reputation Websites Forms CRM Email Social Shop Payments POS Content A…" at bounding box center [575, 310] width 1150 height 621
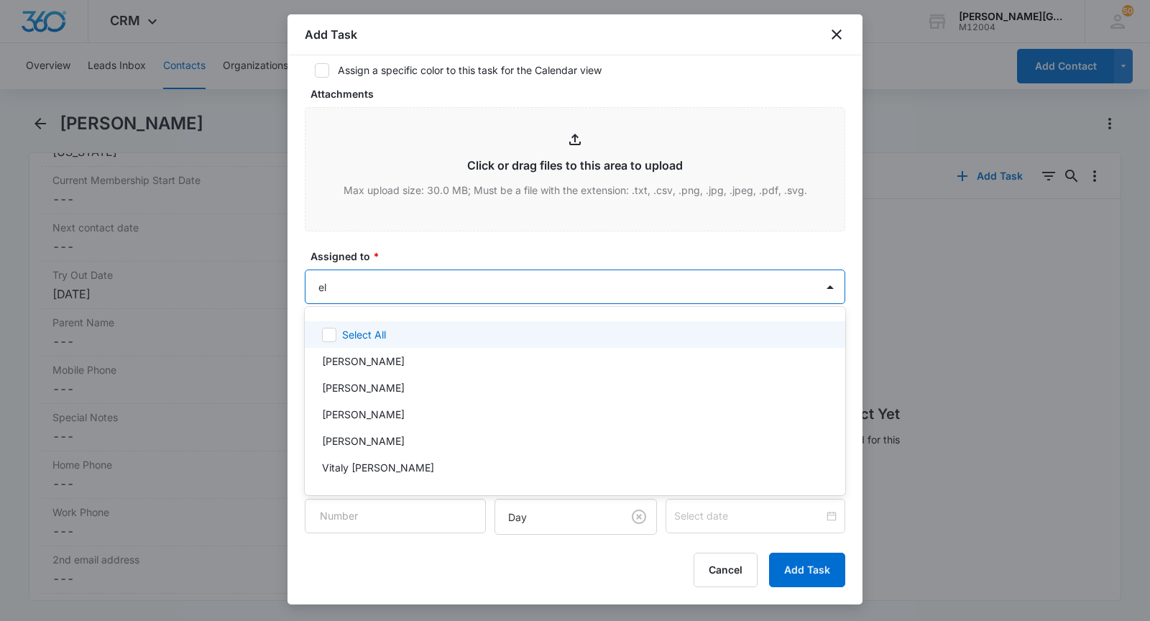
type input "[PERSON_NAME]"
click at [386, 334] on p "[PERSON_NAME]" at bounding box center [363, 334] width 83 height 15
click at [418, 267] on div at bounding box center [575, 310] width 1150 height 621
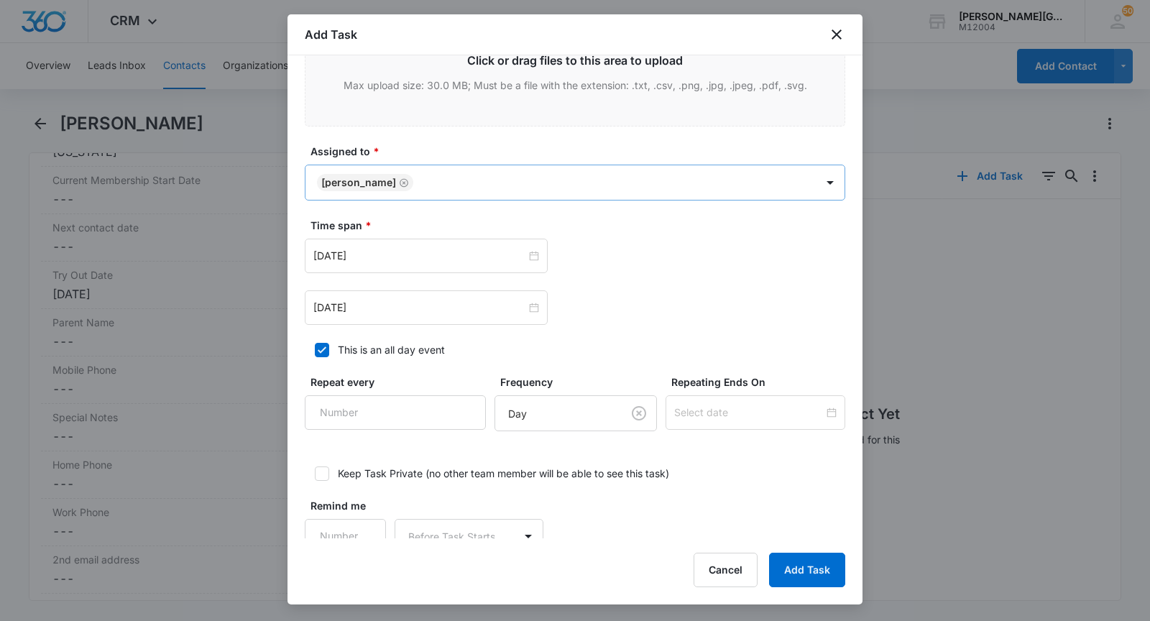
scroll to position [716, 0]
click at [390, 249] on input "[DATE]" at bounding box center [419, 257] width 213 height 16
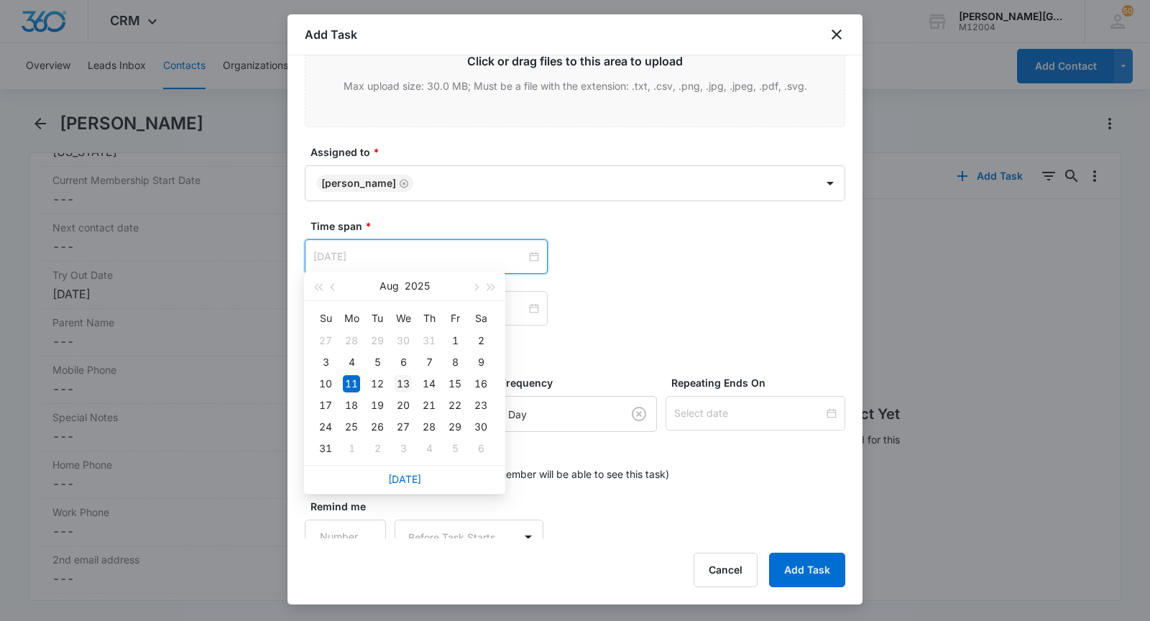
type input "[DATE]"
click at [406, 385] on div "13" at bounding box center [403, 383] width 17 height 17
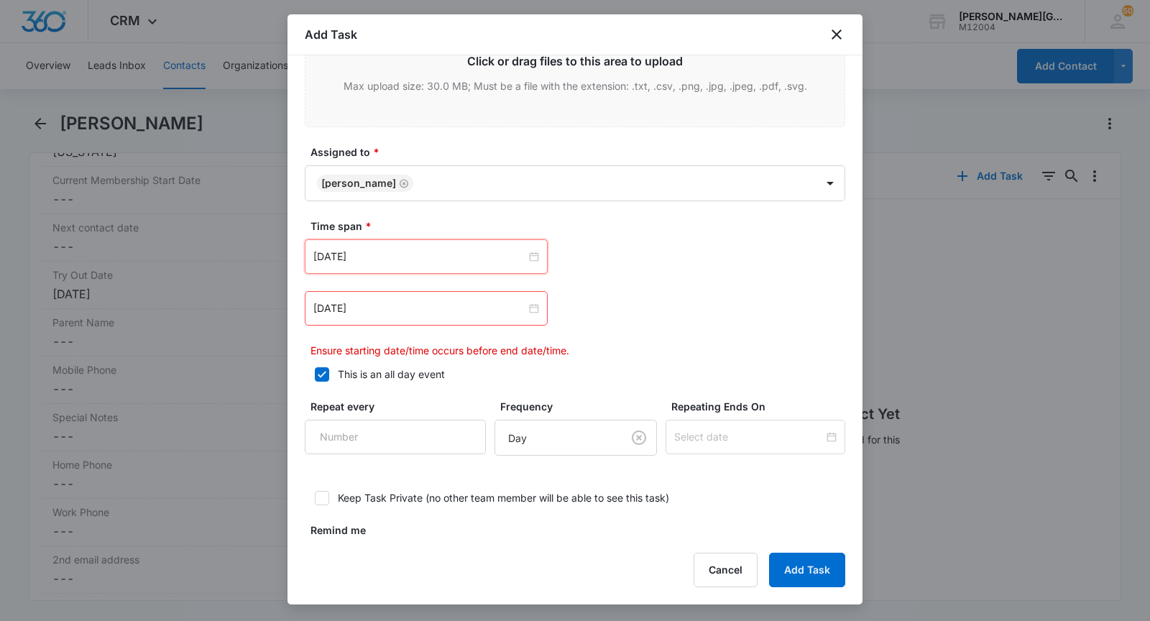
click at [361, 313] on div "[DATE]" at bounding box center [426, 308] width 243 height 35
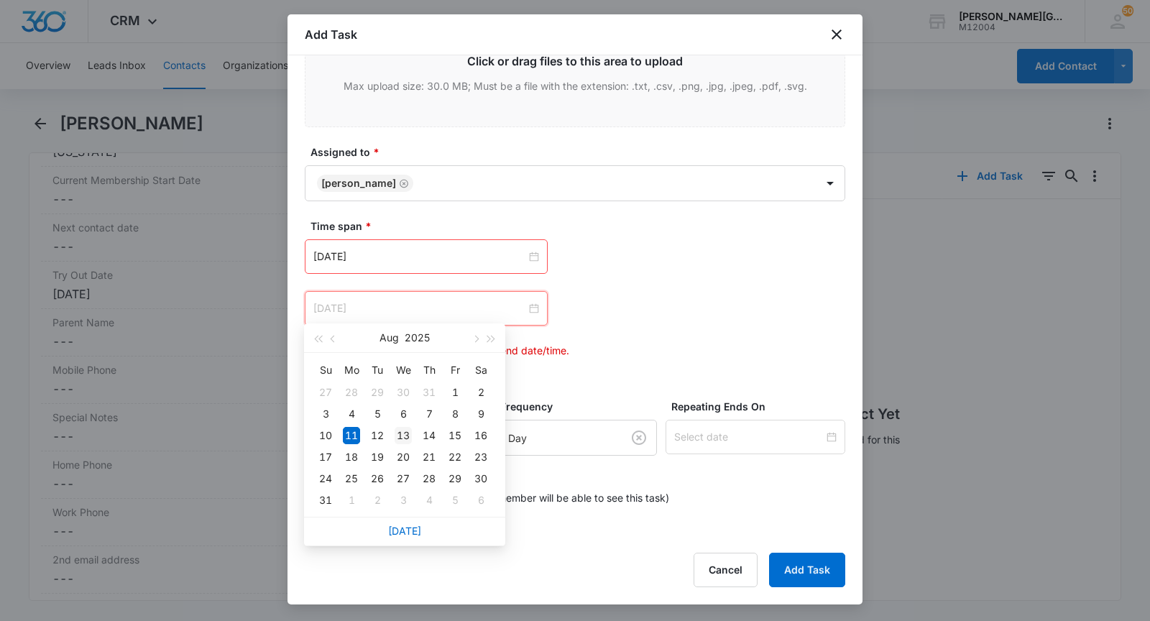
type input "[DATE]"
click at [402, 432] on div "13" at bounding box center [403, 435] width 17 height 17
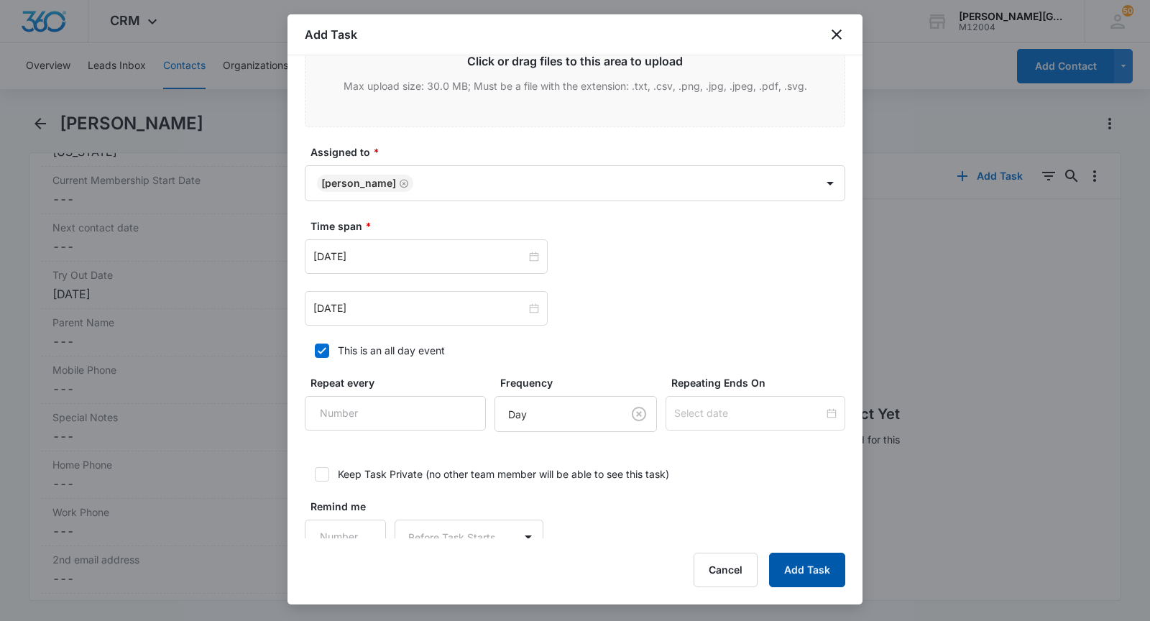
click at [823, 559] on button "Add Task" at bounding box center [807, 570] width 76 height 35
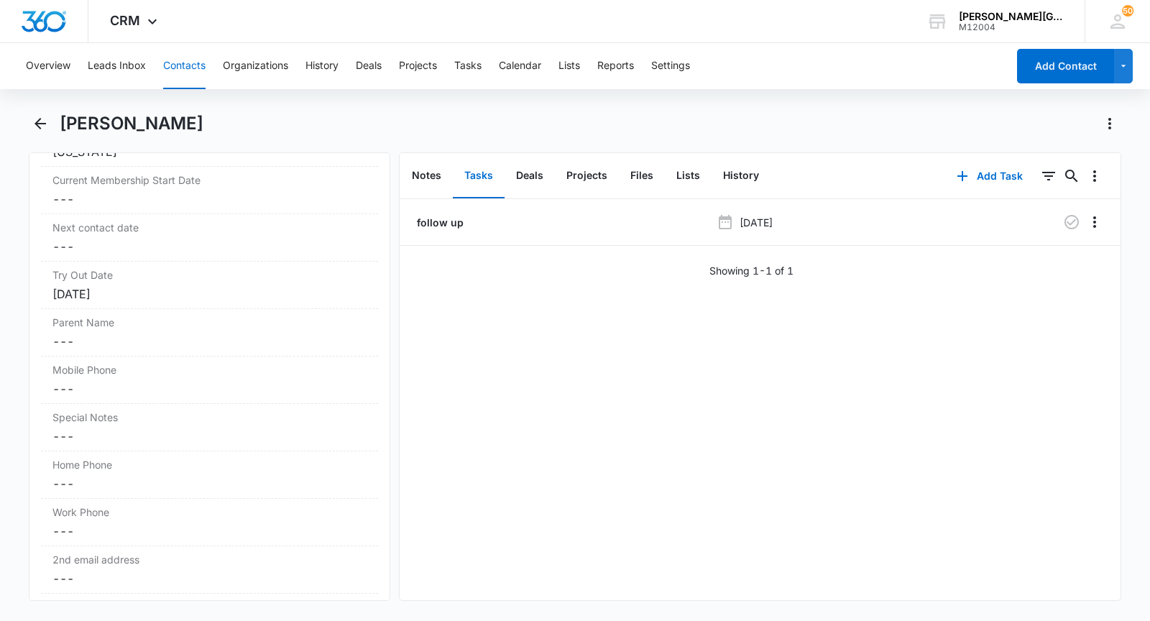
click at [180, 75] on button "Contacts" at bounding box center [184, 66] width 42 height 46
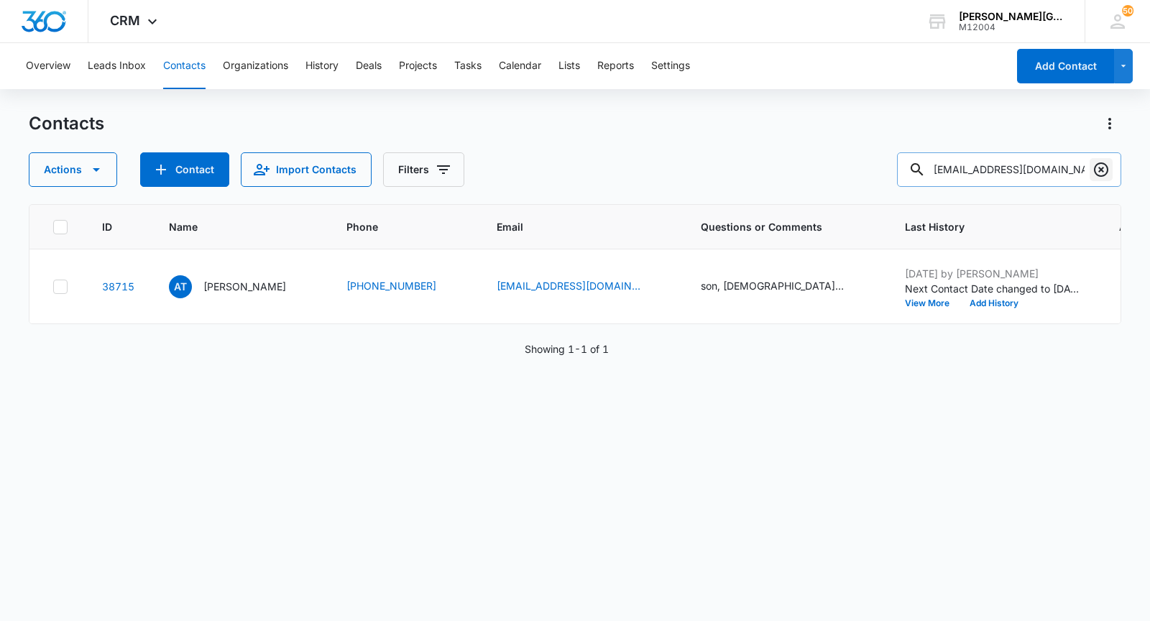
click at [1098, 169] on icon "Clear" at bounding box center [1101, 169] width 17 height 17
